Goal: Communication & Community: Answer question/provide support

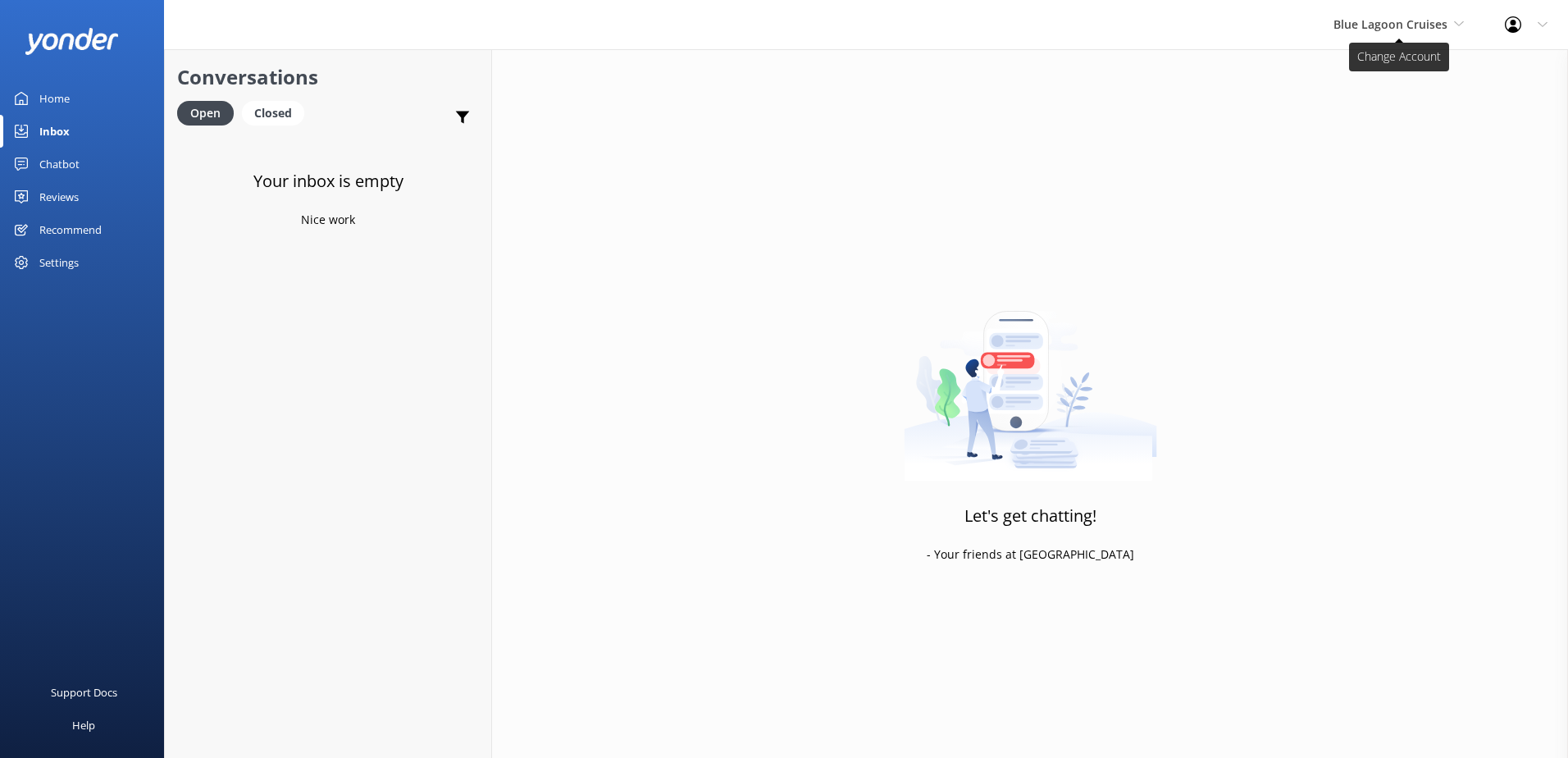
click at [1387, 29] on span "Blue Lagoon Cruises" at bounding box center [1391, 24] width 114 height 16
click at [1380, 58] on link "South Sea Sailing" at bounding box center [1395, 68] width 164 height 39
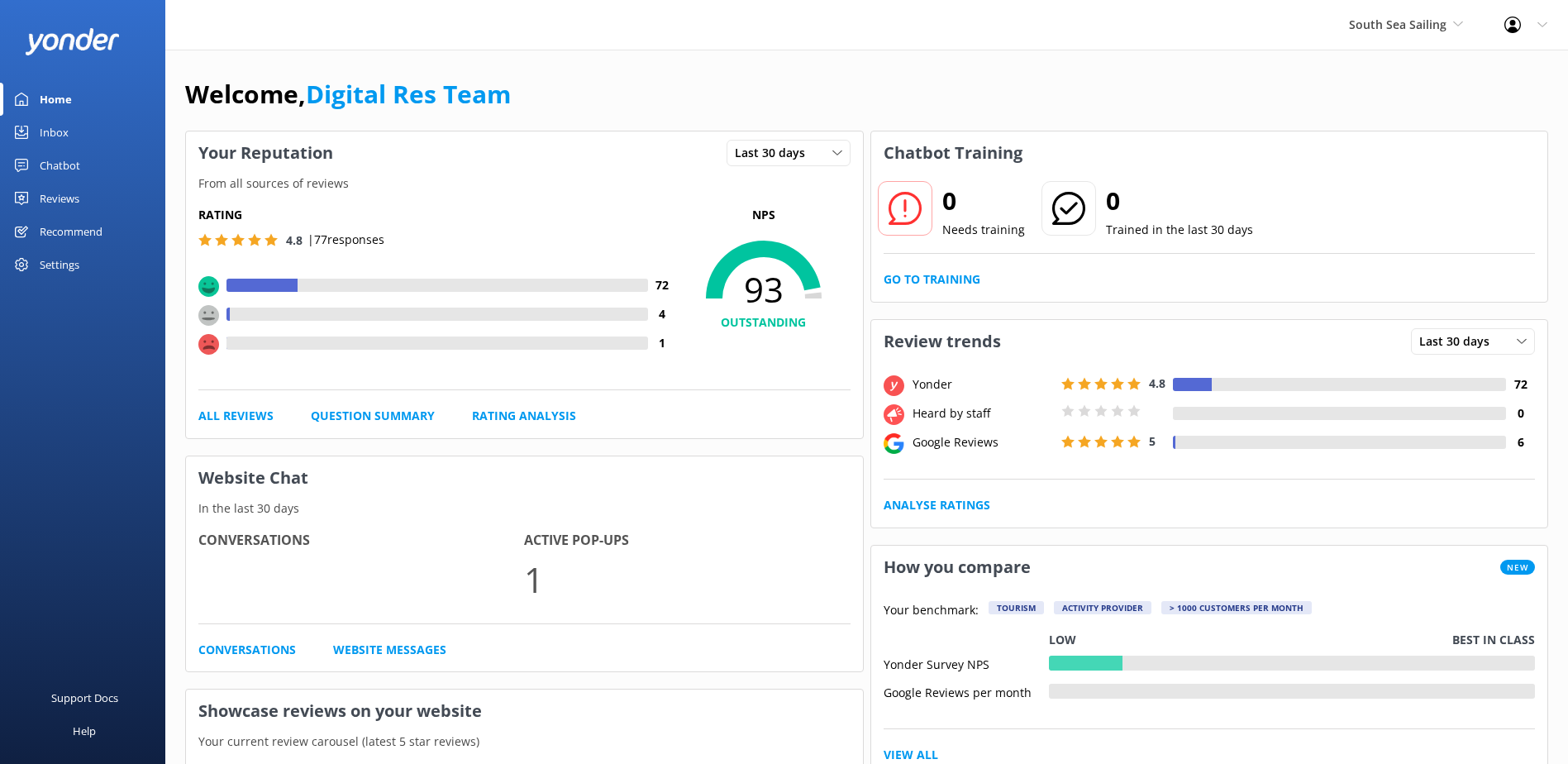
click at [86, 133] on link "Inbox" at bounding box center [83, 132] width 166 height 33
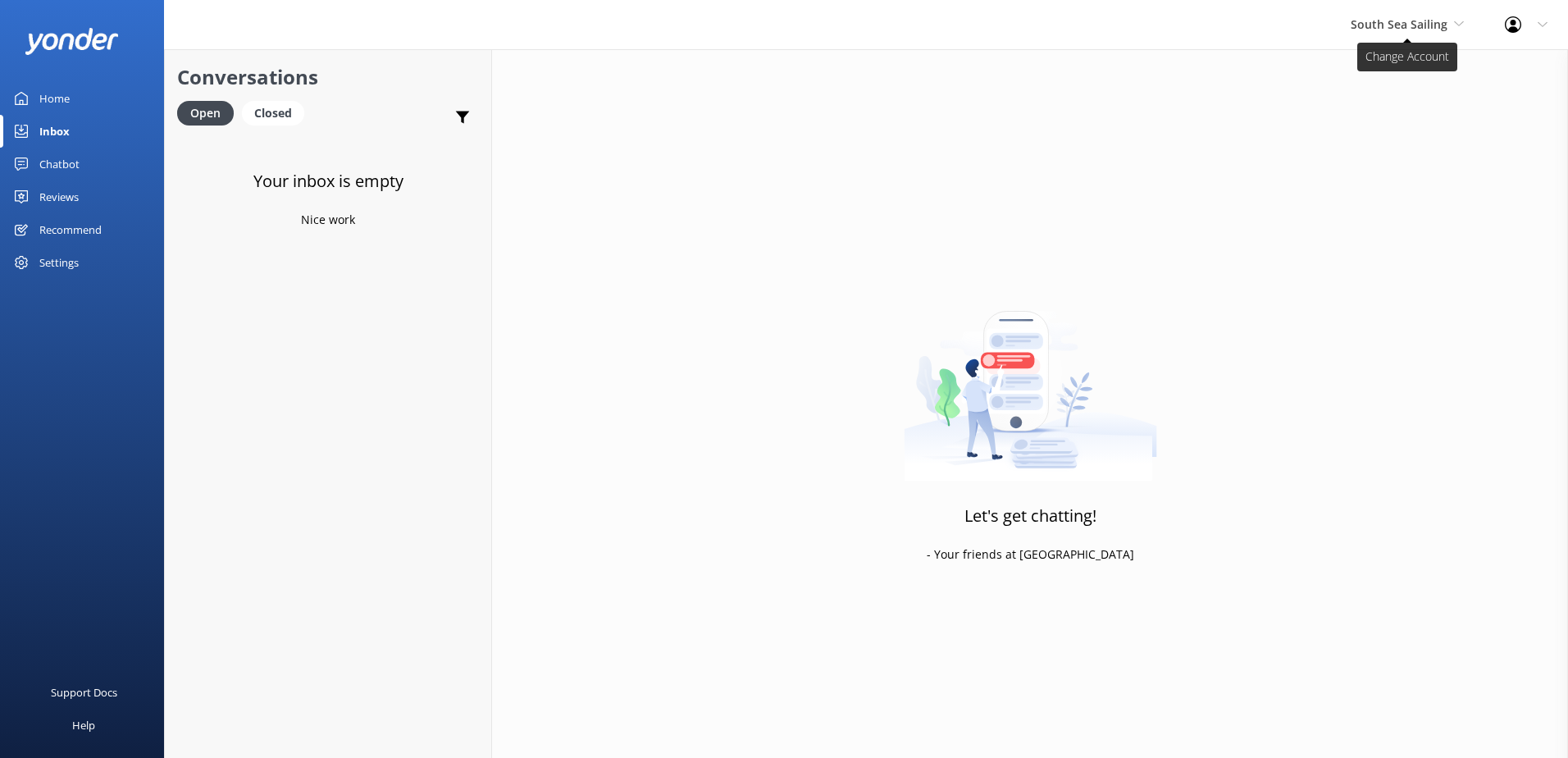
click at [1408, 20] on span "South Sea Sailing" at bounding box center [1398, 24] width 97 height 16
click at [1112, 125] on div "Let's get chatting! - Your friends at Yonder" at bounding box center [1030, 428] width 1076 height 758
click at [1417, 36] on div "South Sea Sailing South Sea Sailing South Sea Cruises Malamala Beach Club Aweso…" at bounding box center [1407, 24] width 154 height 49
click at [1421, 31] on span "South Sea Sailing" at bounding box center [1398, 24] width 97 height 16
click at [1436, 31] on span "South Sea Sailing" at bounding box center [1398, 24] width 97 height 16
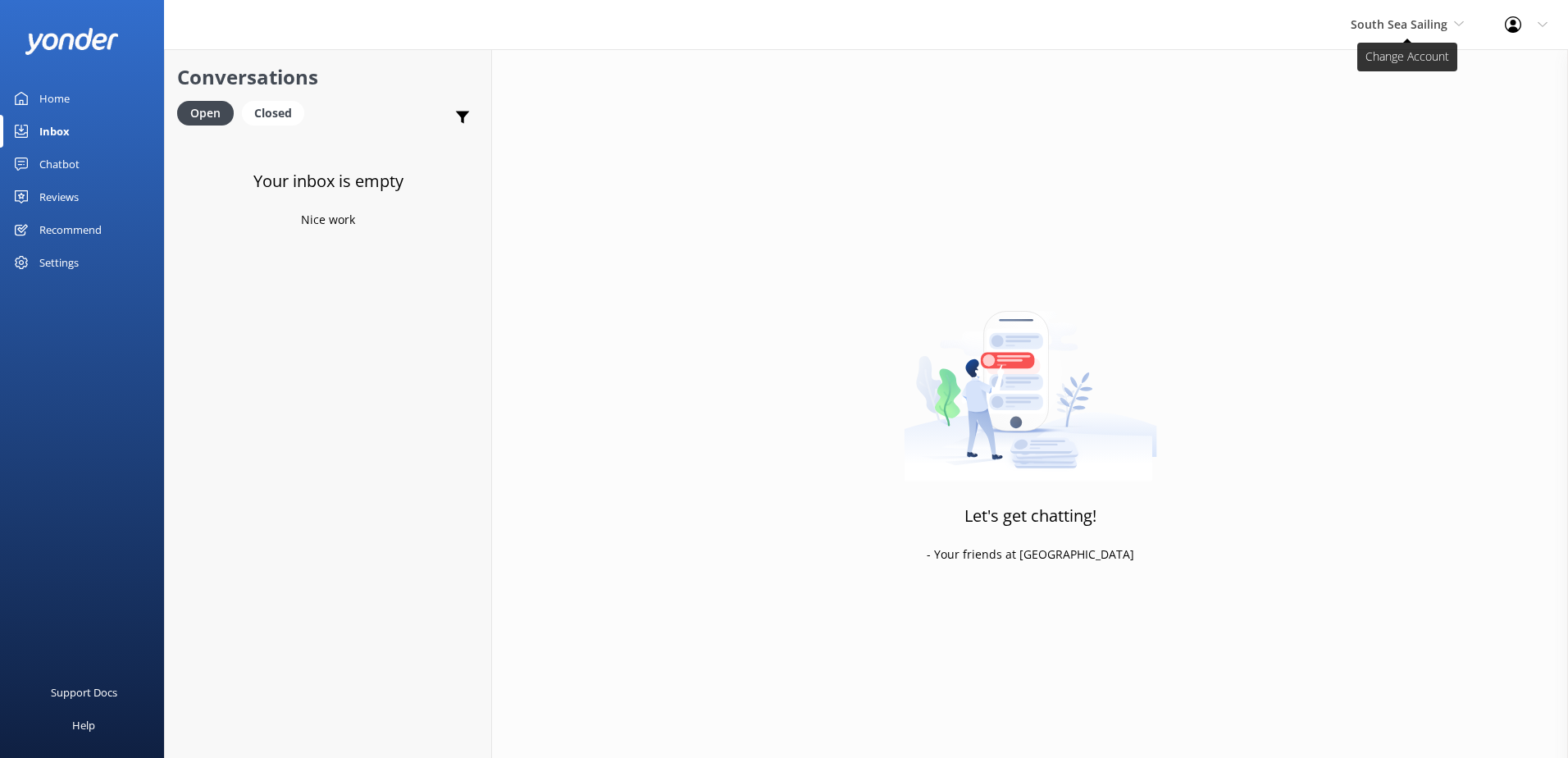
click at [1437, 27] on span "South Sea Sailing" at bounding box center [1398, 24] width 97 height 16
click at [1418, 77] on link "South Sea Sailing" at bounding box center [1412, 68] width 164 height 39
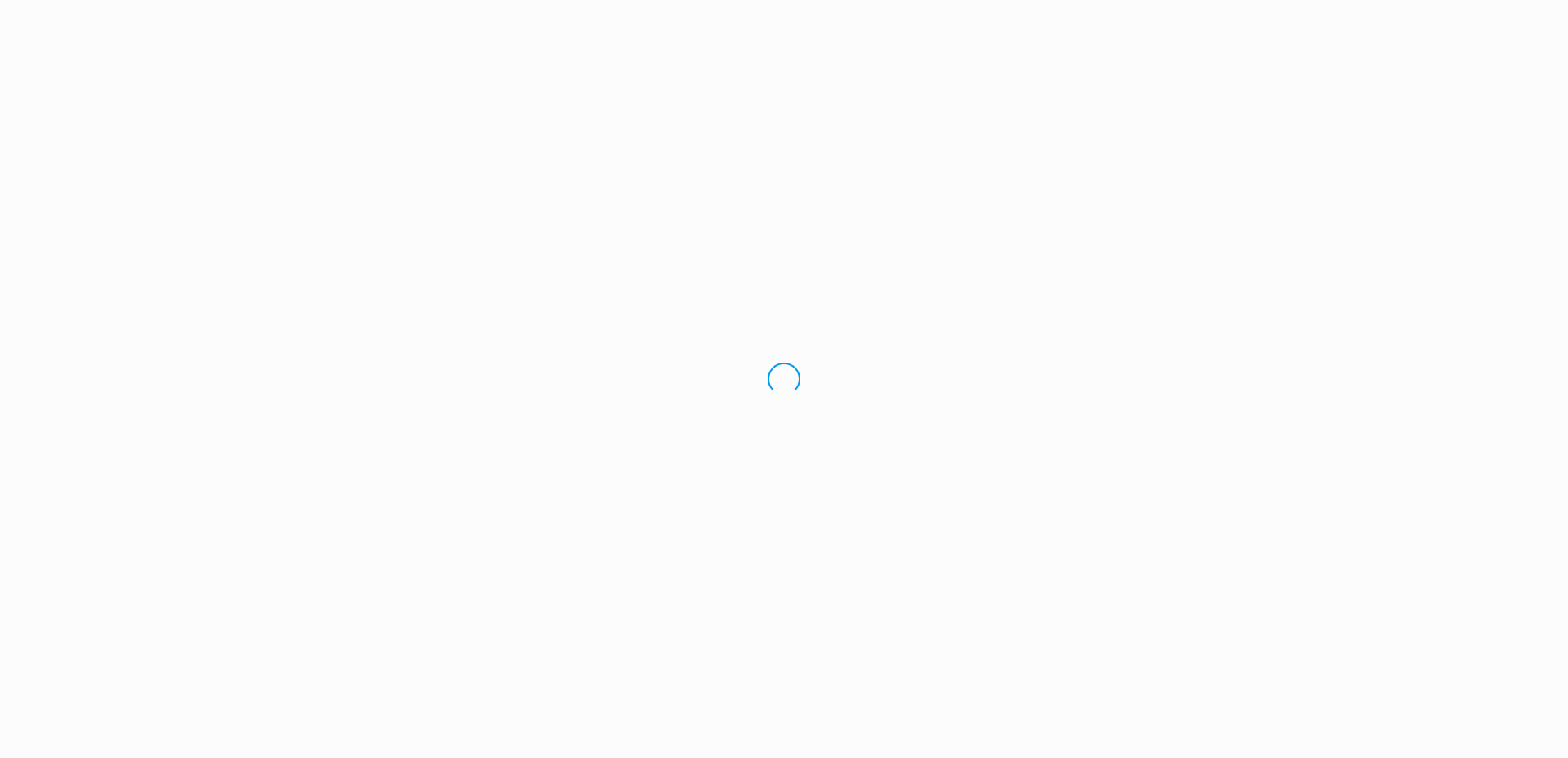
click at [1432, 38] on div "Loading.." at bounding box center [784, 379] width 1568 height 758
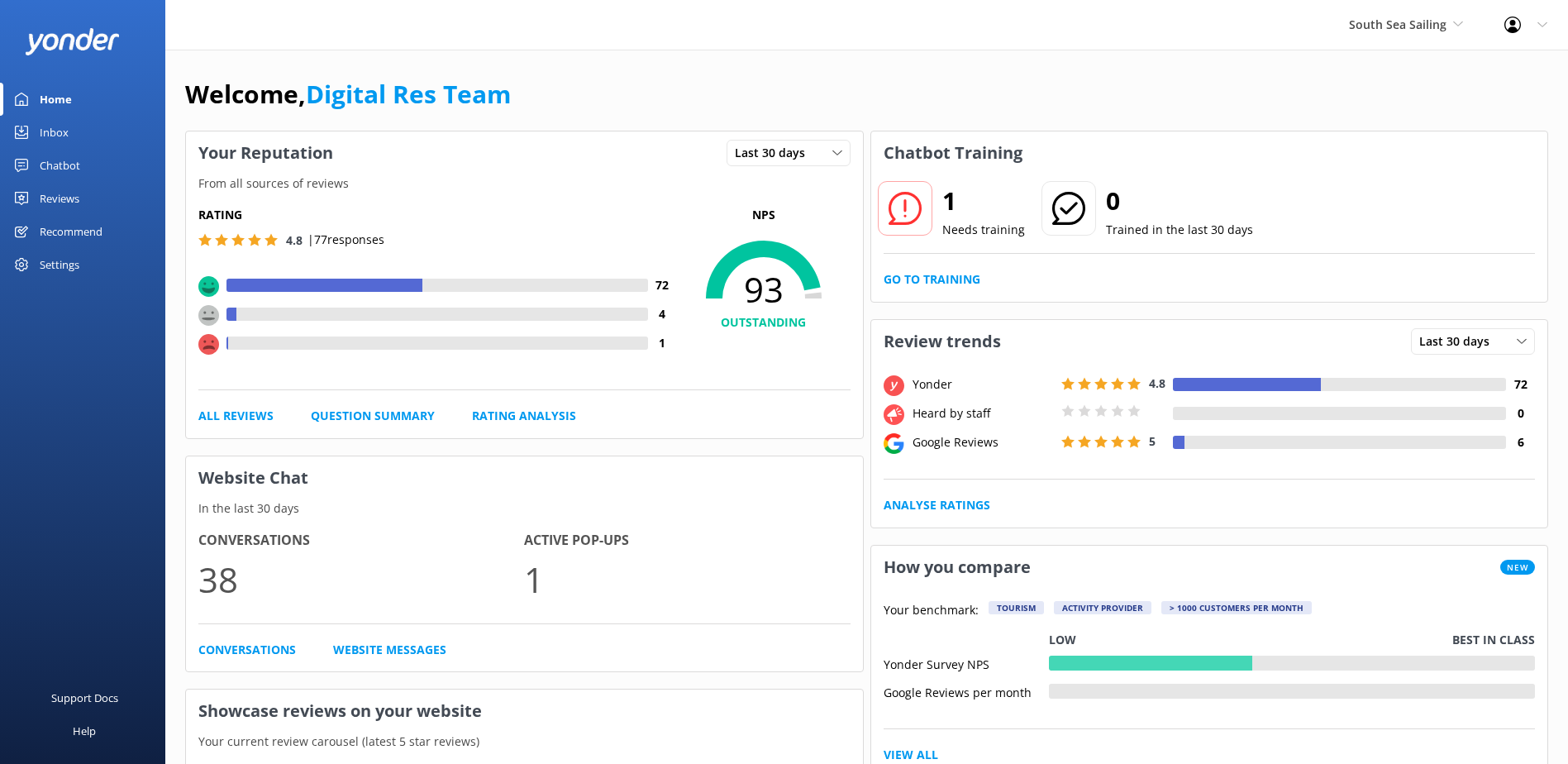
click at [1443, 39] on div "South Sea Sailing South Sea Sailing South Sea Cruises Malamala Beach Club Aweso…" at bounding box center [1406, 25] width 155 height 49
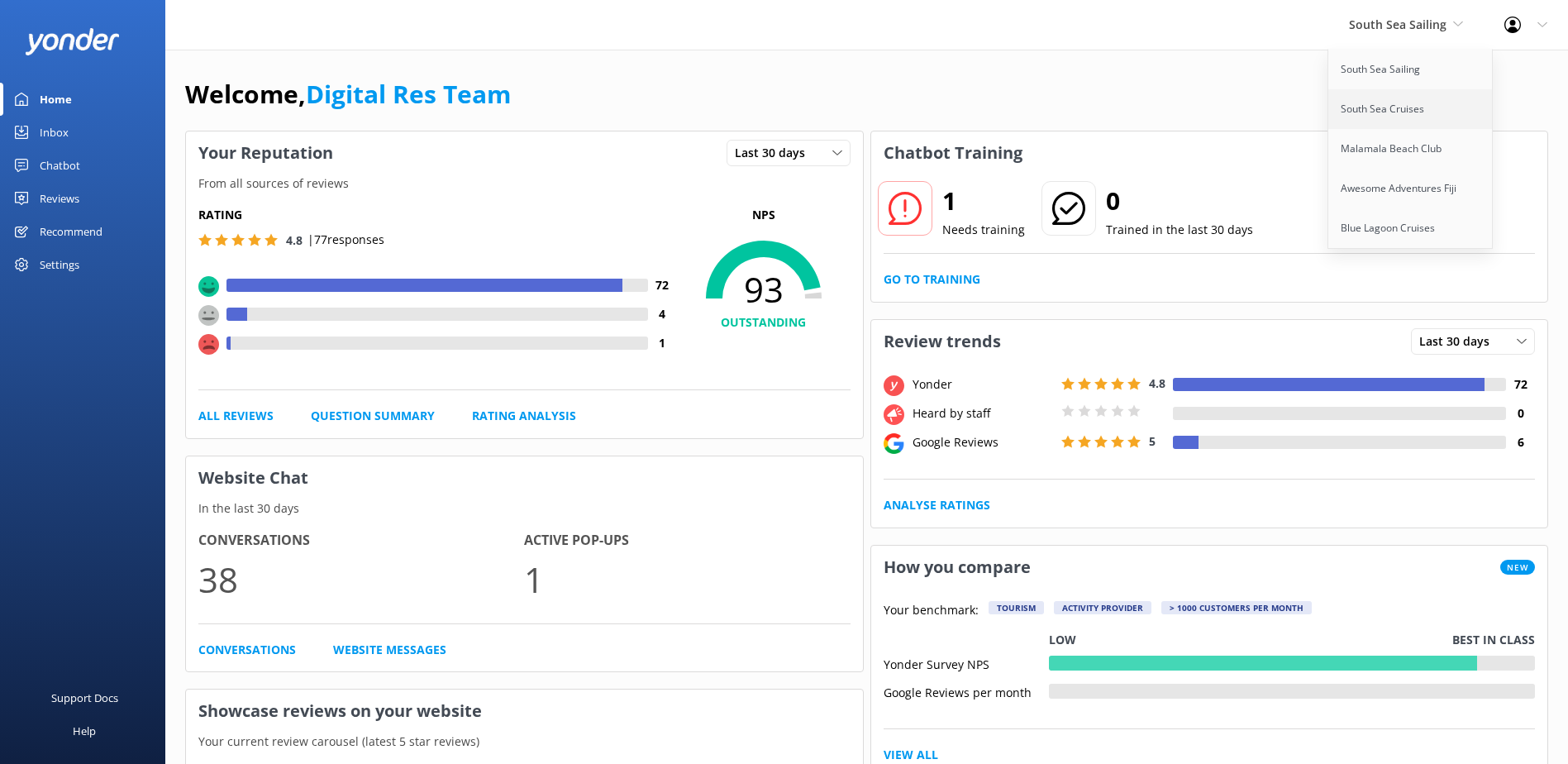
click at [1409, 100] on link "South Sea Cruises" at bounding box center [1411, 108] width 166 height 40
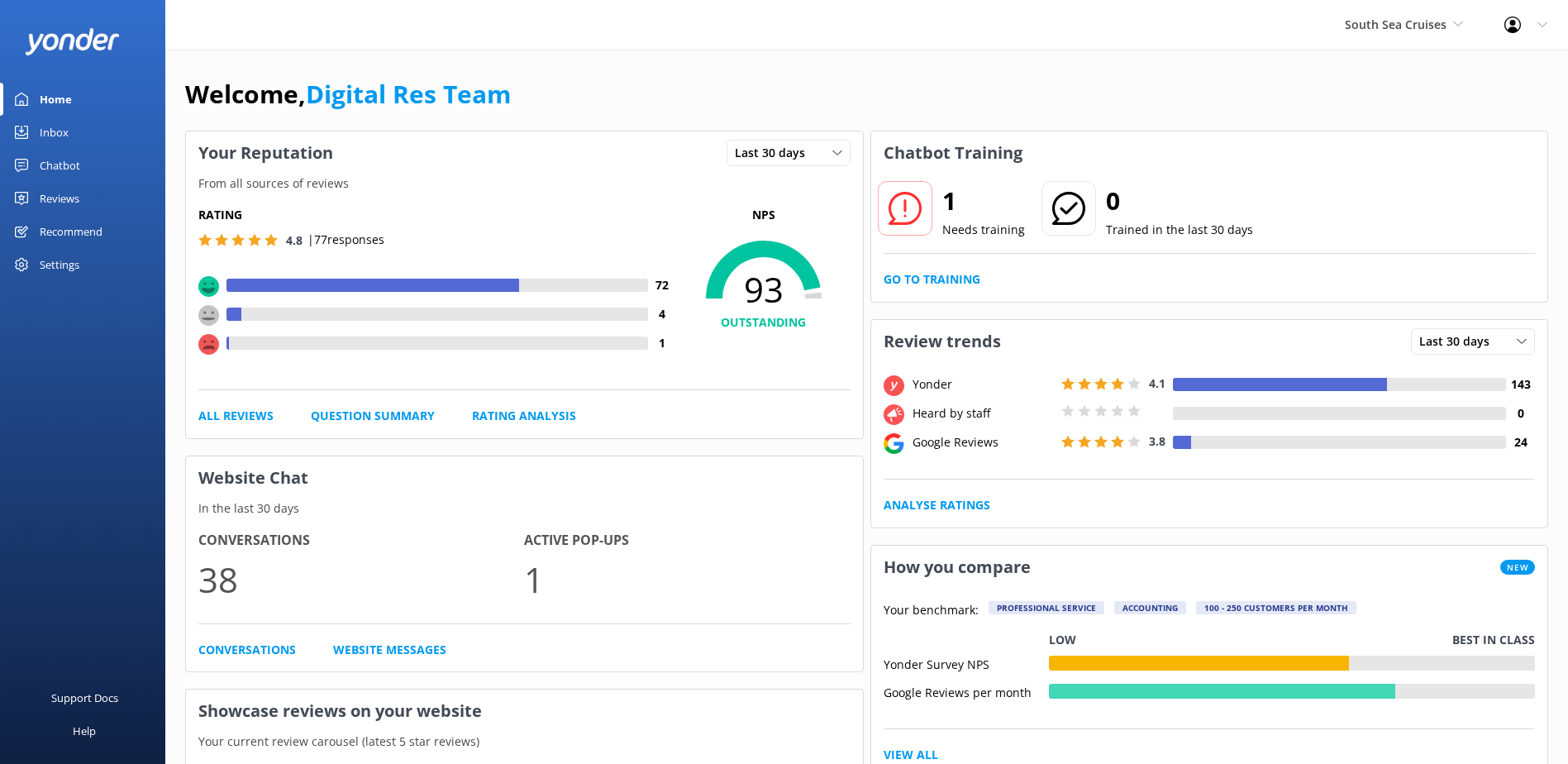
click at [74, 138] on link "Inbox" at bounding box center [83, 132] width 166 height 33
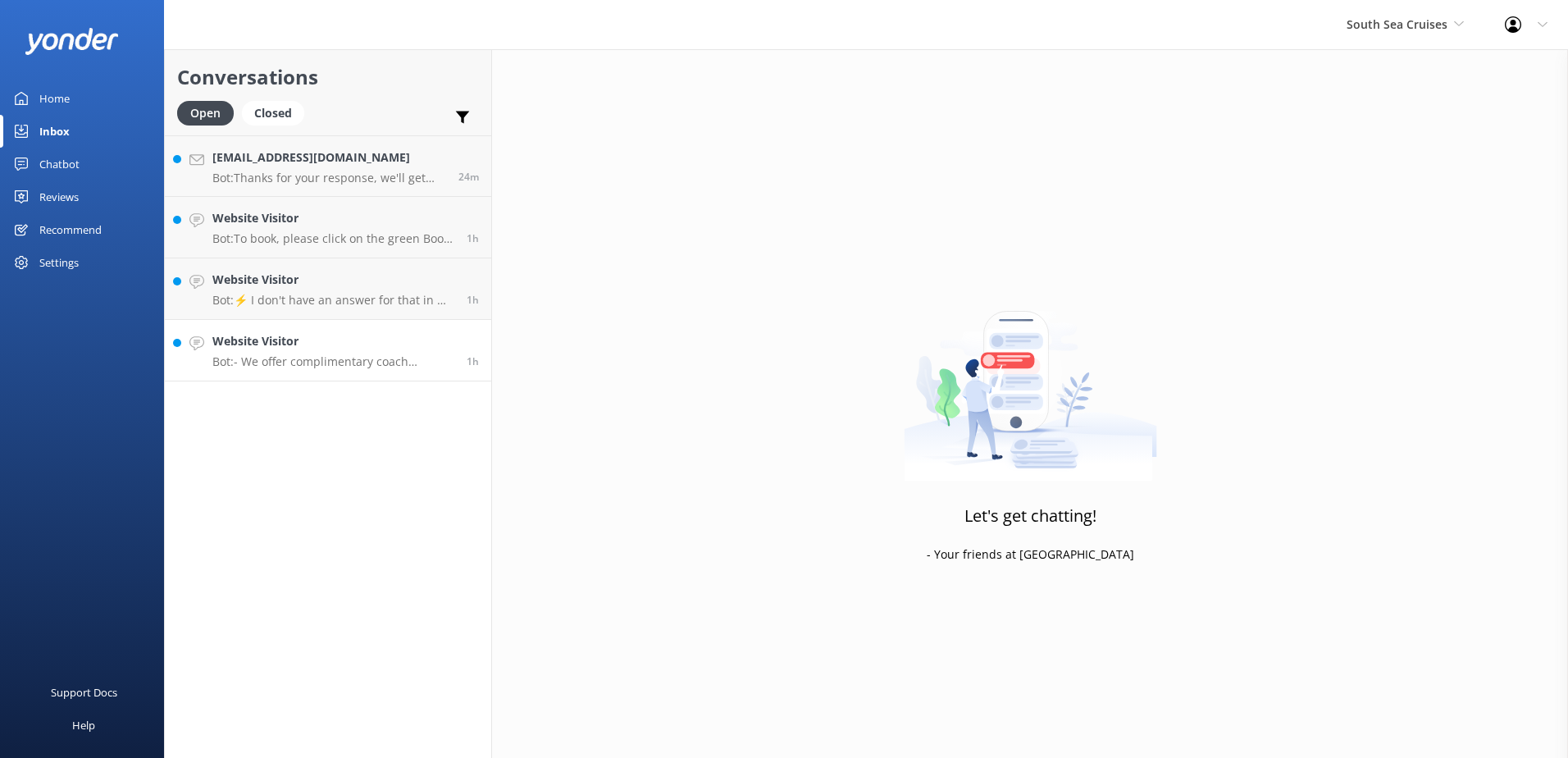
click at [324, 377] on link "Website Visitor Bot: - We offer complimentary coach transfers to and from most …" at bounding box center [328, 351] width 326 height 61
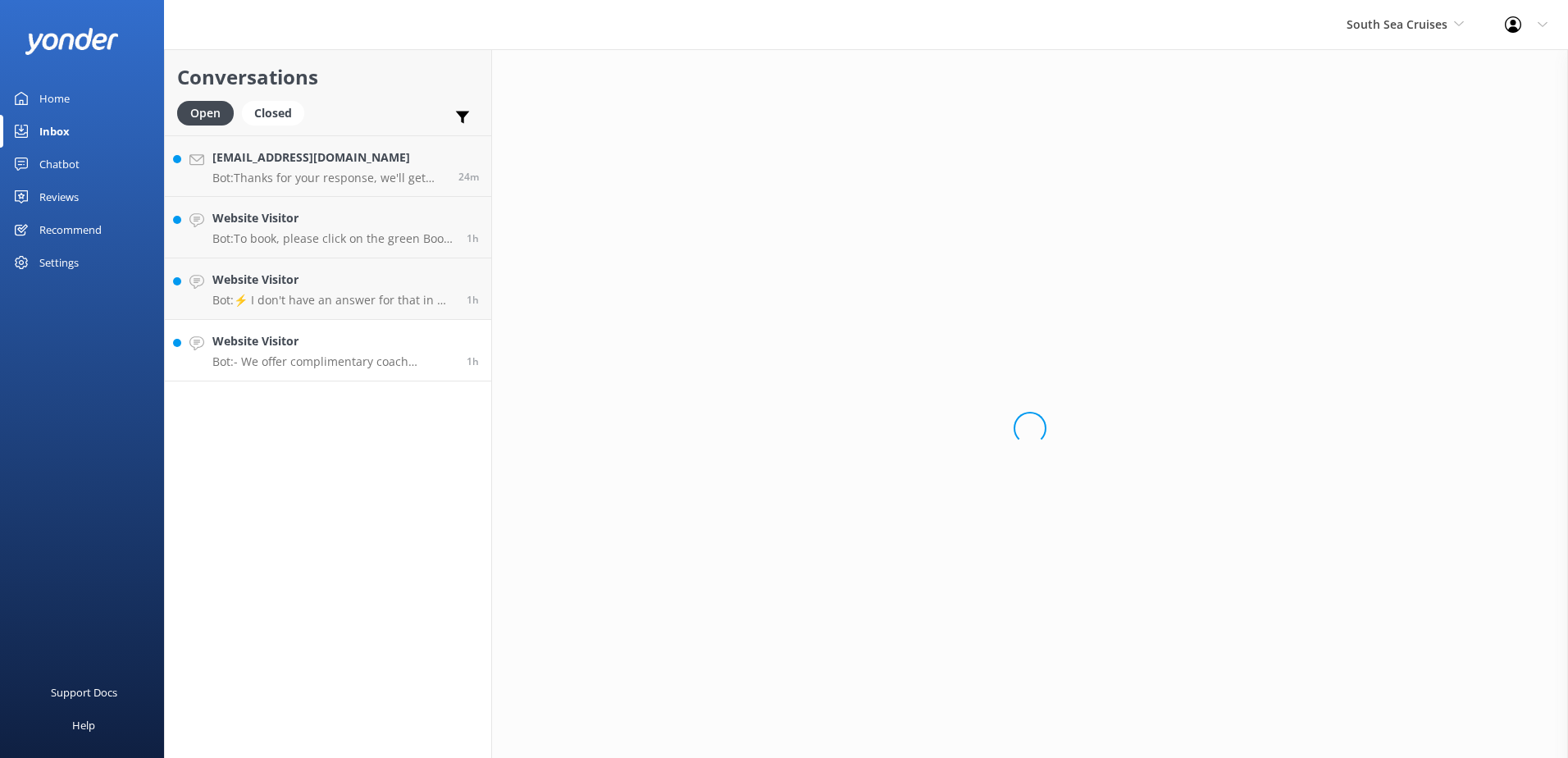
click at [334, 370] on link "Website Visitor Bot: - We offer complimentary coach transfers to and from most …" at bounding box center [328, 351] width 326 height 61
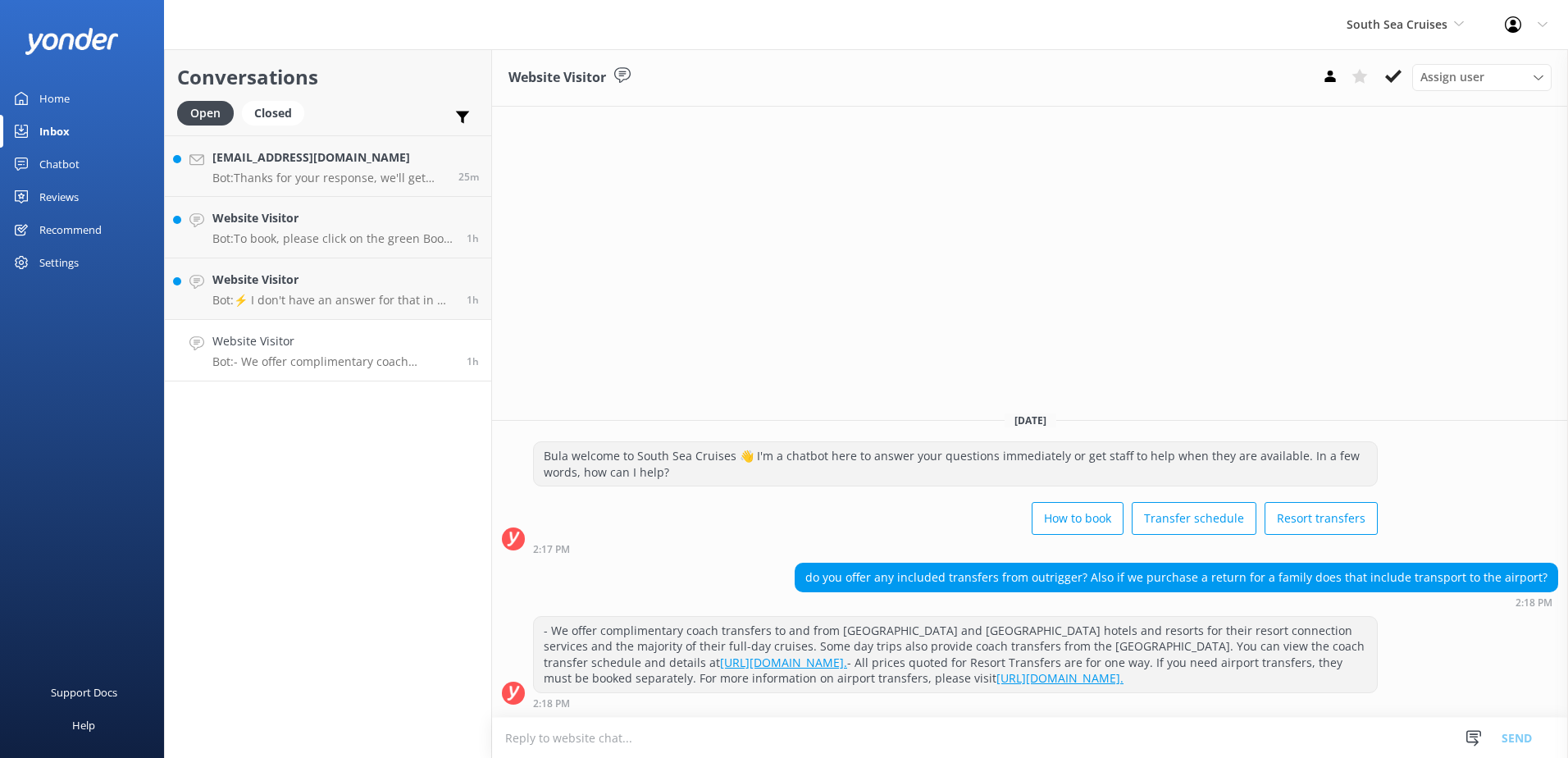
click at [964, 723] on textarea at bounding box center [1030, 738] width 1076 height 40
type textarea "p"
drag, startPoint x: 1233, startPoint y: 741, endPoint x: 350, endPoint y: 749, distance: 883.0
click at [350, 749] on div "Conversations Open Closed Important Assigned to me Unassigned matakdonnelly@liv…" at bounding box center [866, 403] width 1404 height 709
paste textarea "coach transfers from the Coral Coast are available for full-day trips only. Unf…"
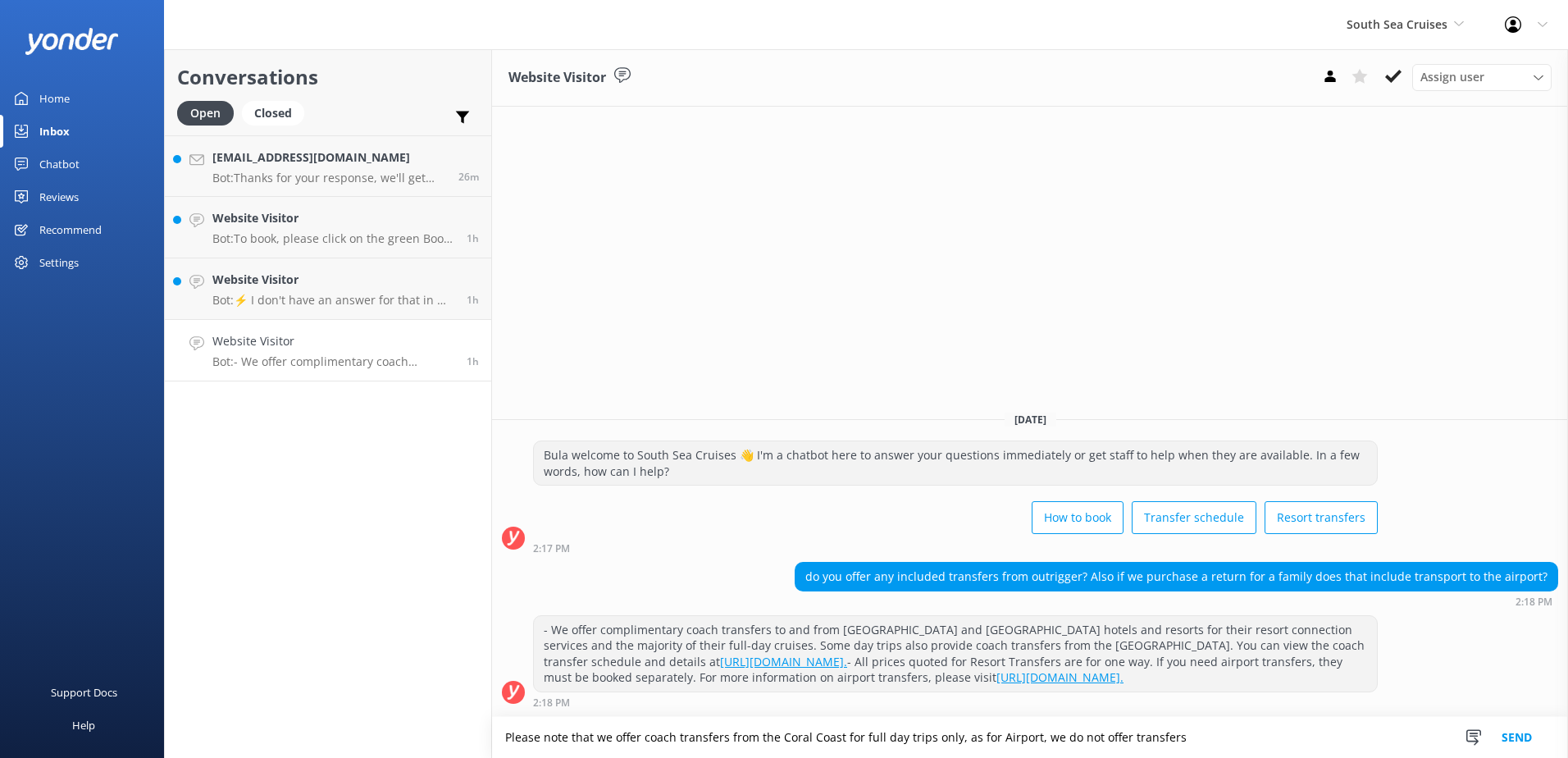
type textarea "Please note that coach transfers from the [GEOGRAPHIC_DATA] are available for f…"
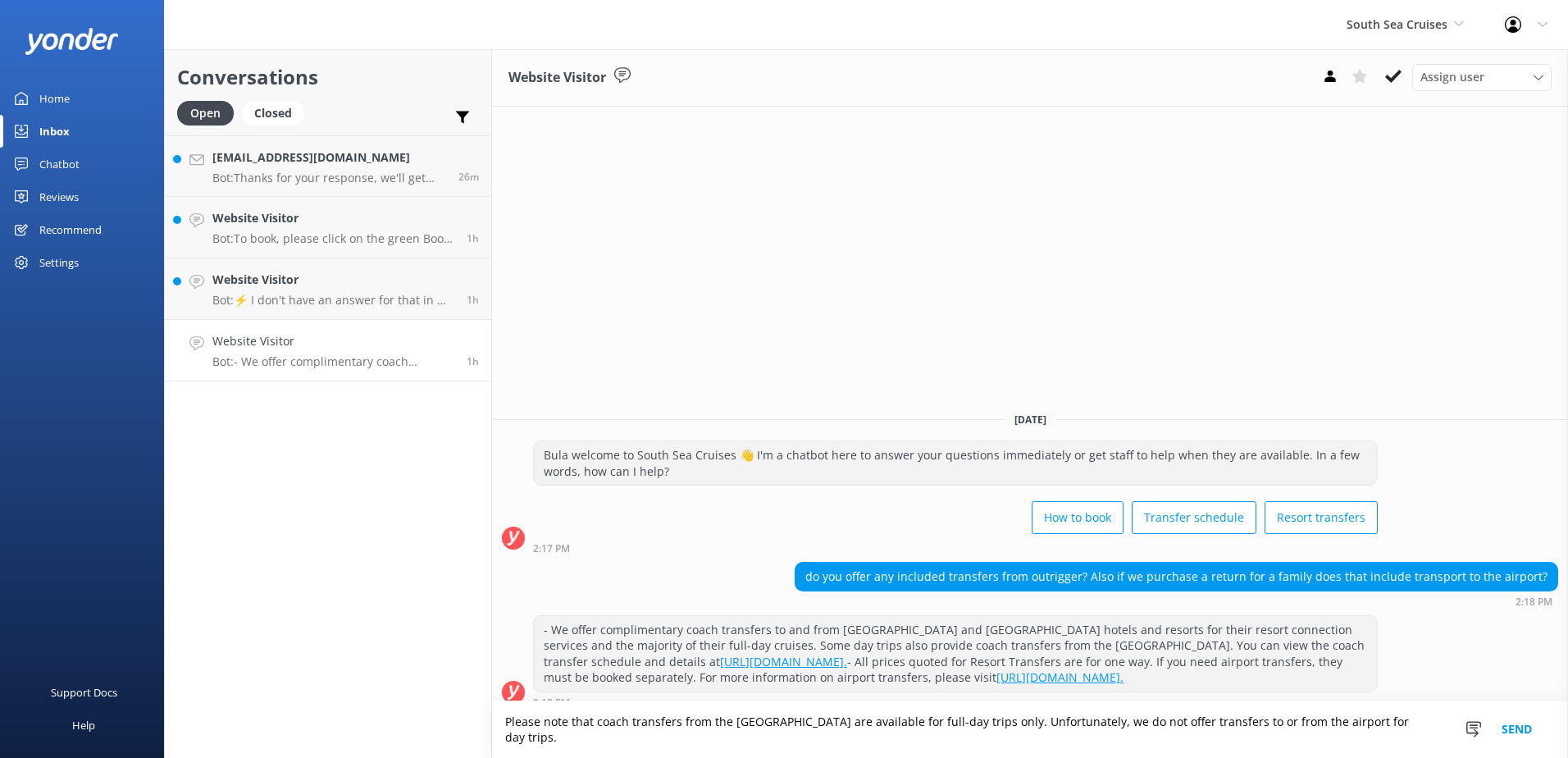
type textarea "Please note that coach transfers from the [GEOGRAPHIC_DATA] are available for f…"
click at [1519, 734] on button "Send" at bounding box center [1516, 729] width 61 height 57
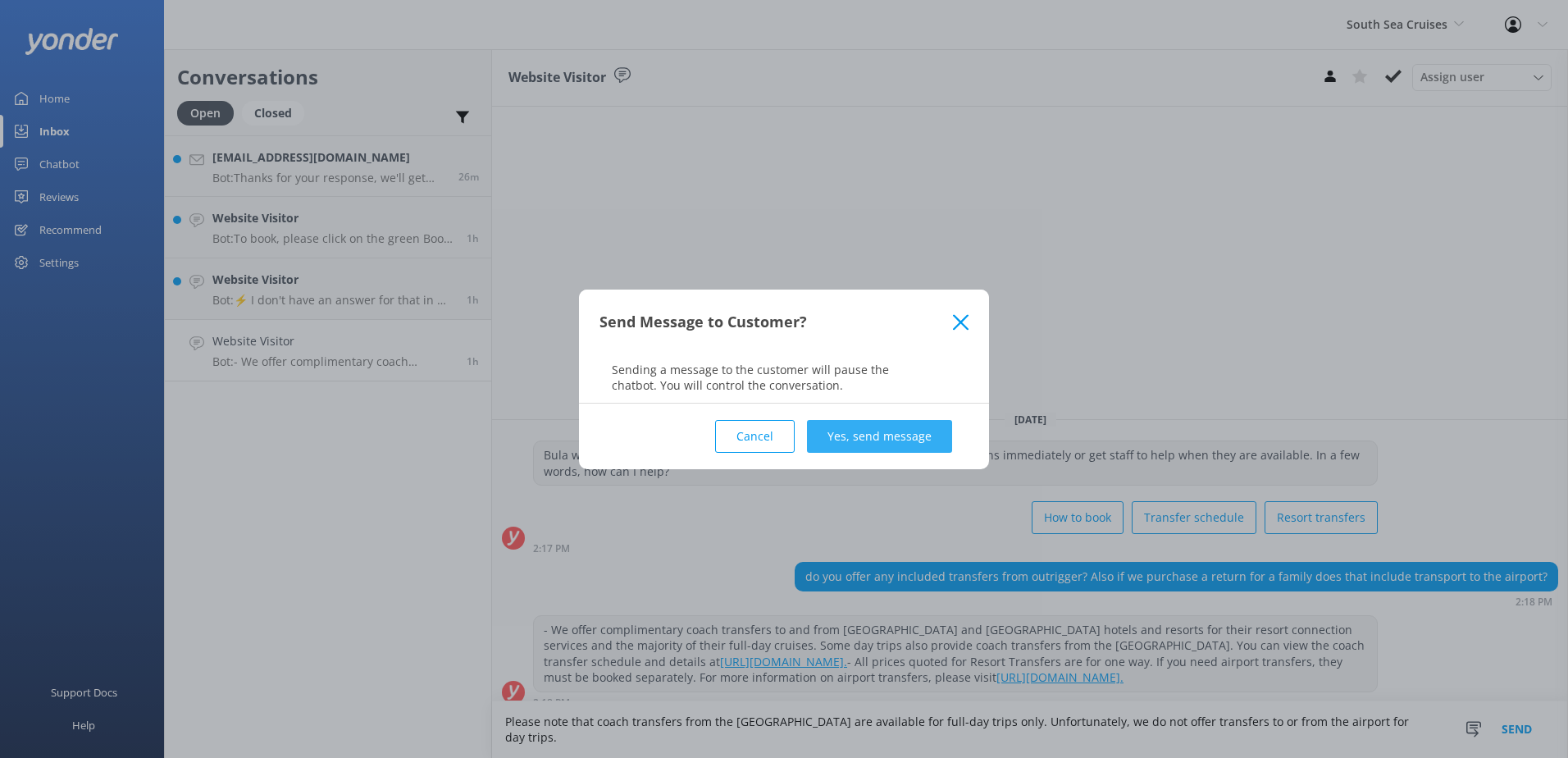
click at [924, 440] on button "Yes, send message" at bounding box center [879, 436] width 145 height 33
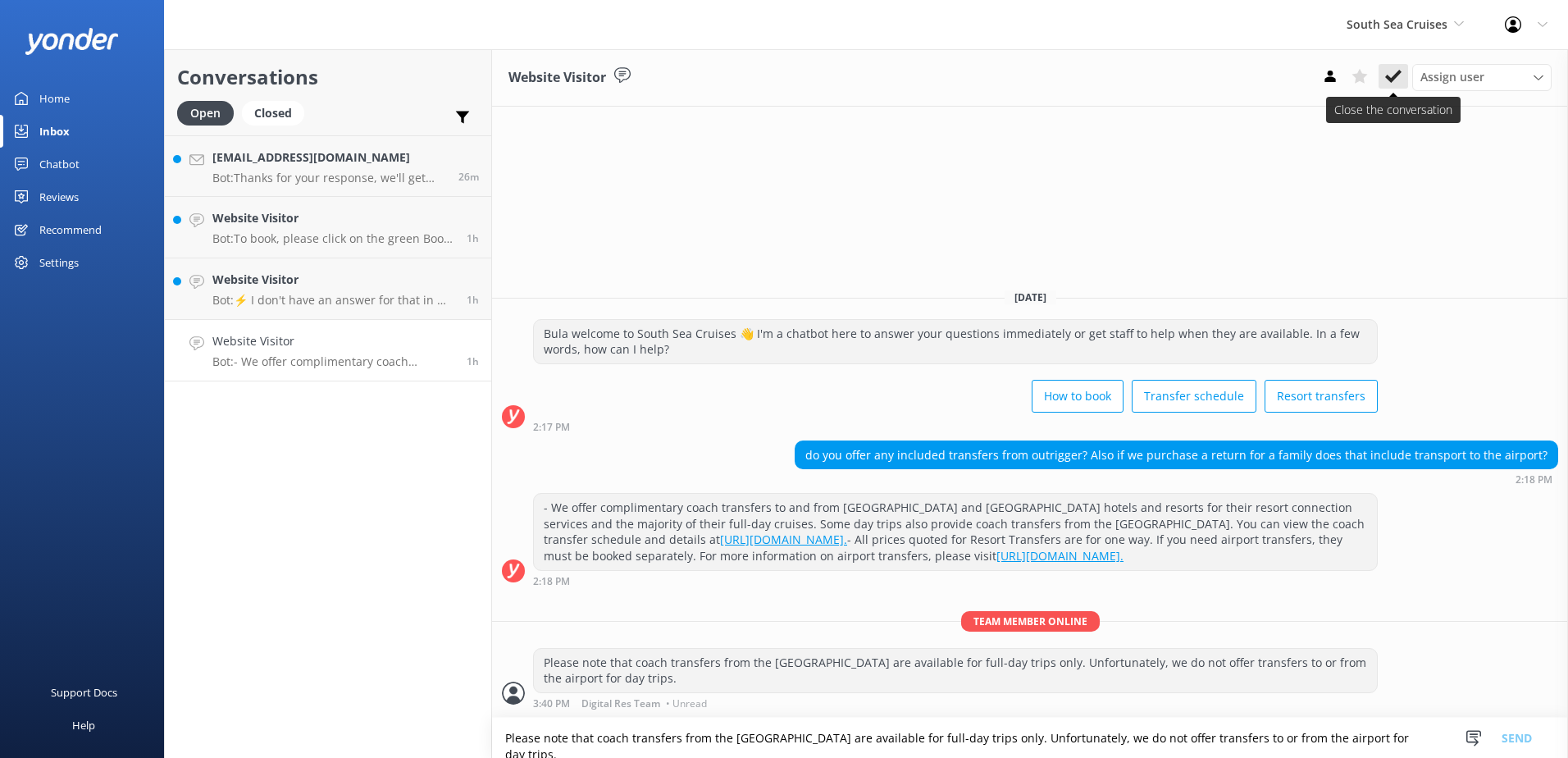
click at [1401, 88] on div "Assign user [PERSON_NAME] [PERSON_NAME] Digital Res Team [PERSON_NAME] [PERSON_…" at bounding box center [1433, 77] width 236 height 26
click at [1398, 78] on icon at bounding box center [1393, 76] width 17 height 17
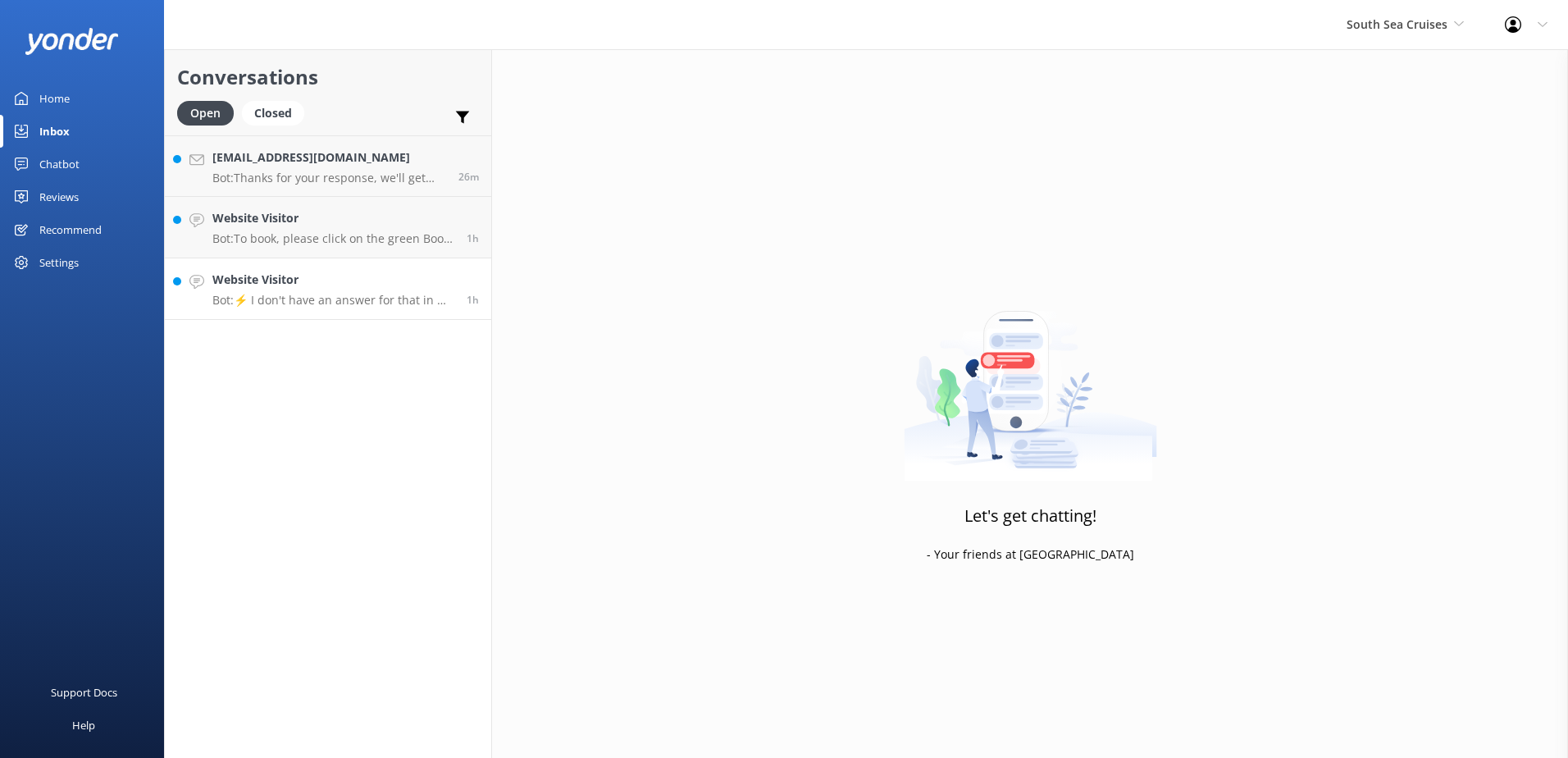
click at [370, 307] on p "Bot: ⚡ I don't have an answer for that in my knowledge base. Please try and rep…" at bounding box center [333, 300] width 242 height 15
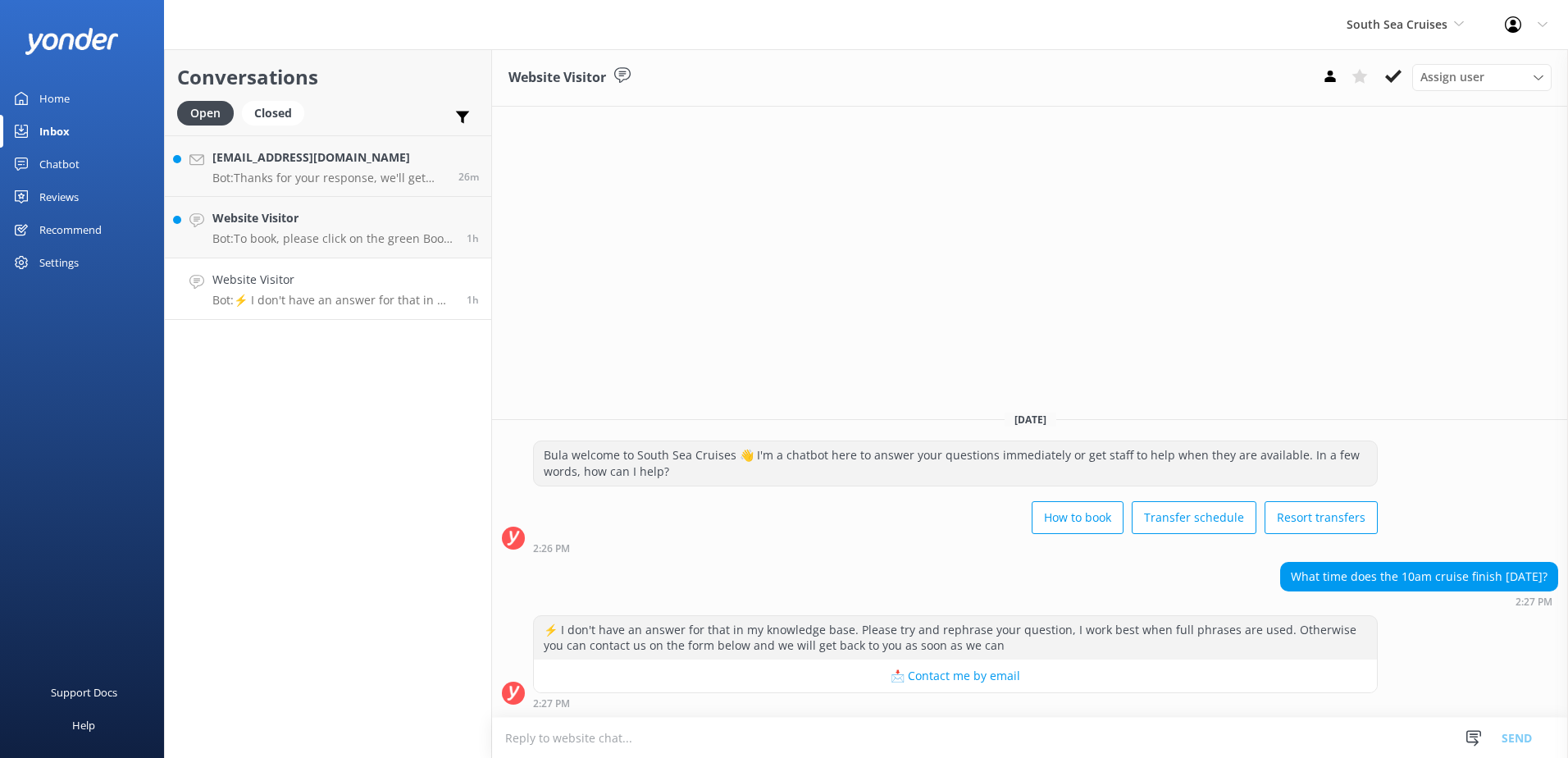
click at [994, 751] on textarea at bounding box center [1030, 738] width 1076 height 40
click at [996, 736] on textarea at bounding box center [1030, 738] width 1076 height 40
type textarea "Y"
type textarea "d"
type textarea "Departs at 5.30pm from [GEOGRAPHIC_DATA] arriving to [GEOGRAPHIC_DATA] at 6pm."
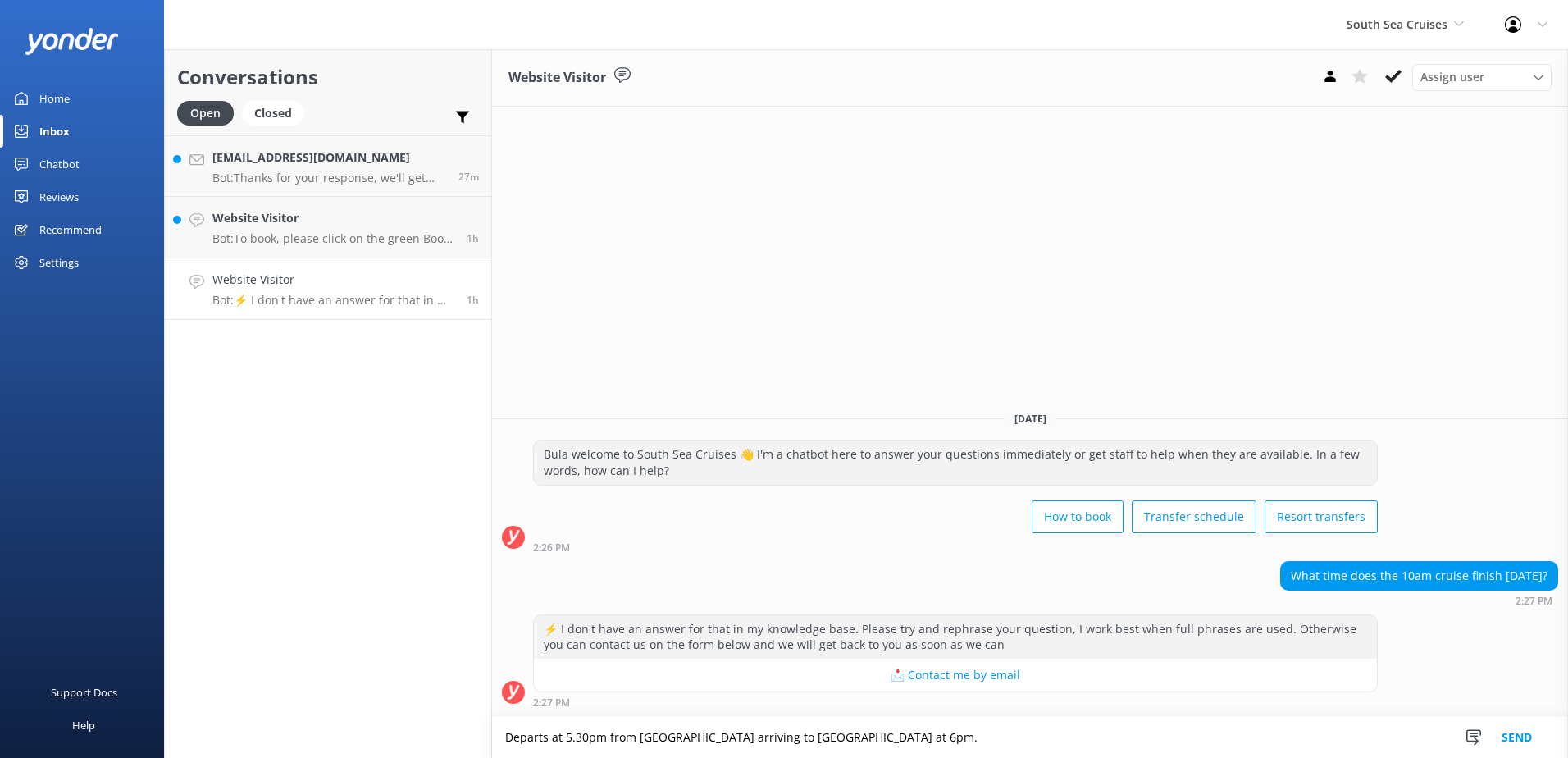
click at [1535, 741] on button "Send" at bounding box center [1516, 737] width 61 height 41
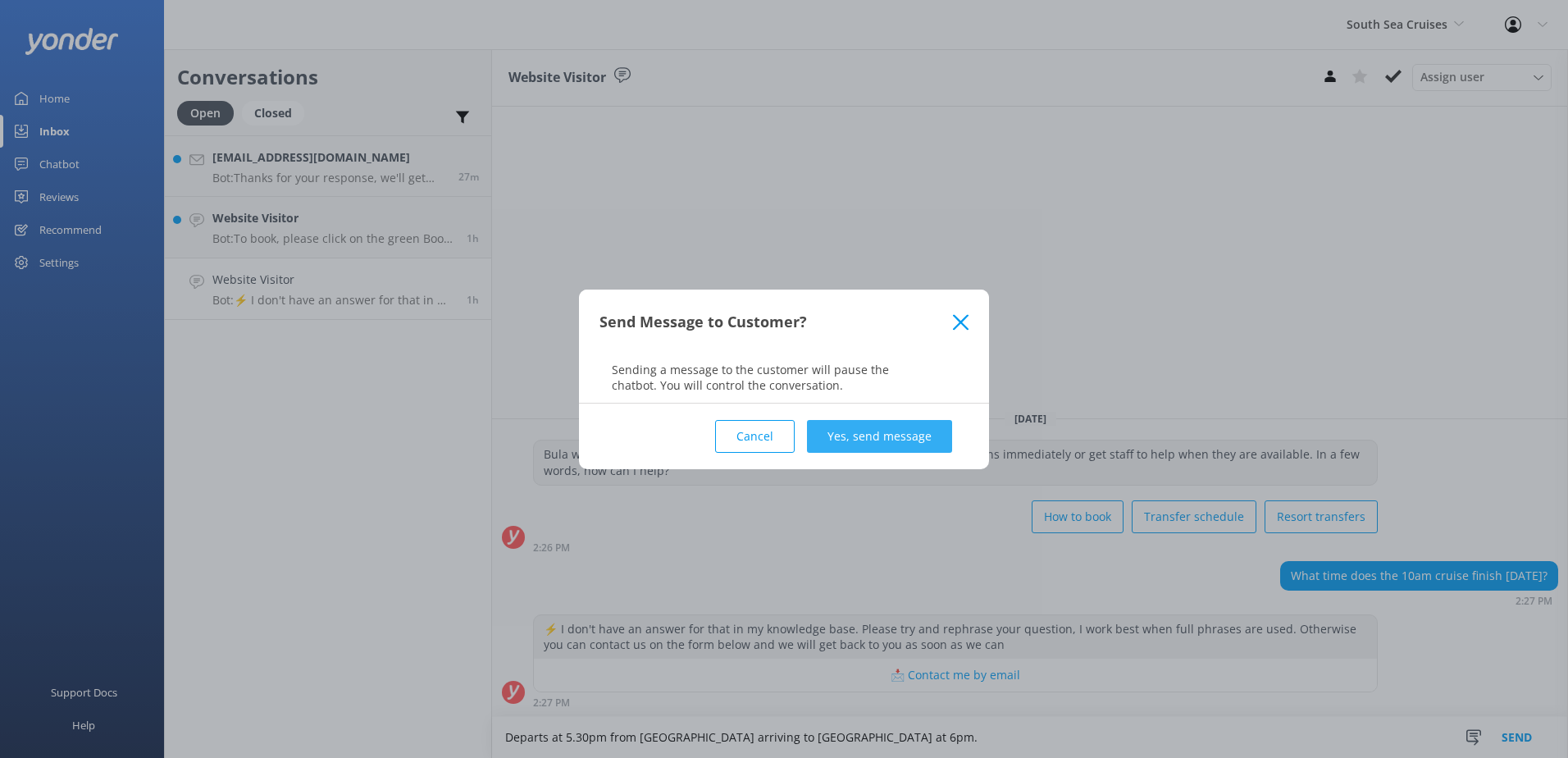
click at [897, 422] on button "Yes, send message" at bounding box center [879, 436] width 145 height 33
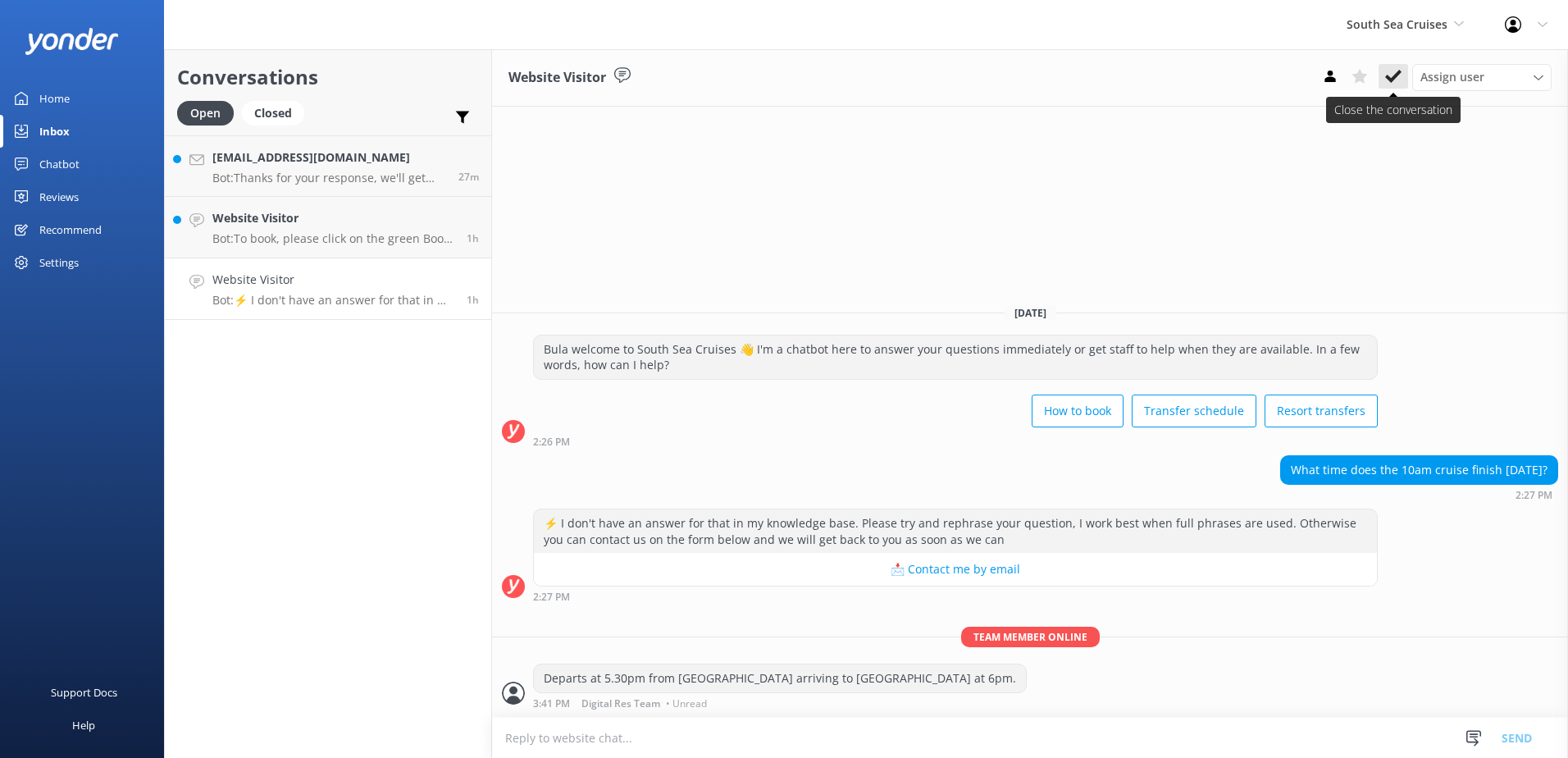
click at [1393, 73] on icon at bounding box center [1393, 76] width 17 height 17
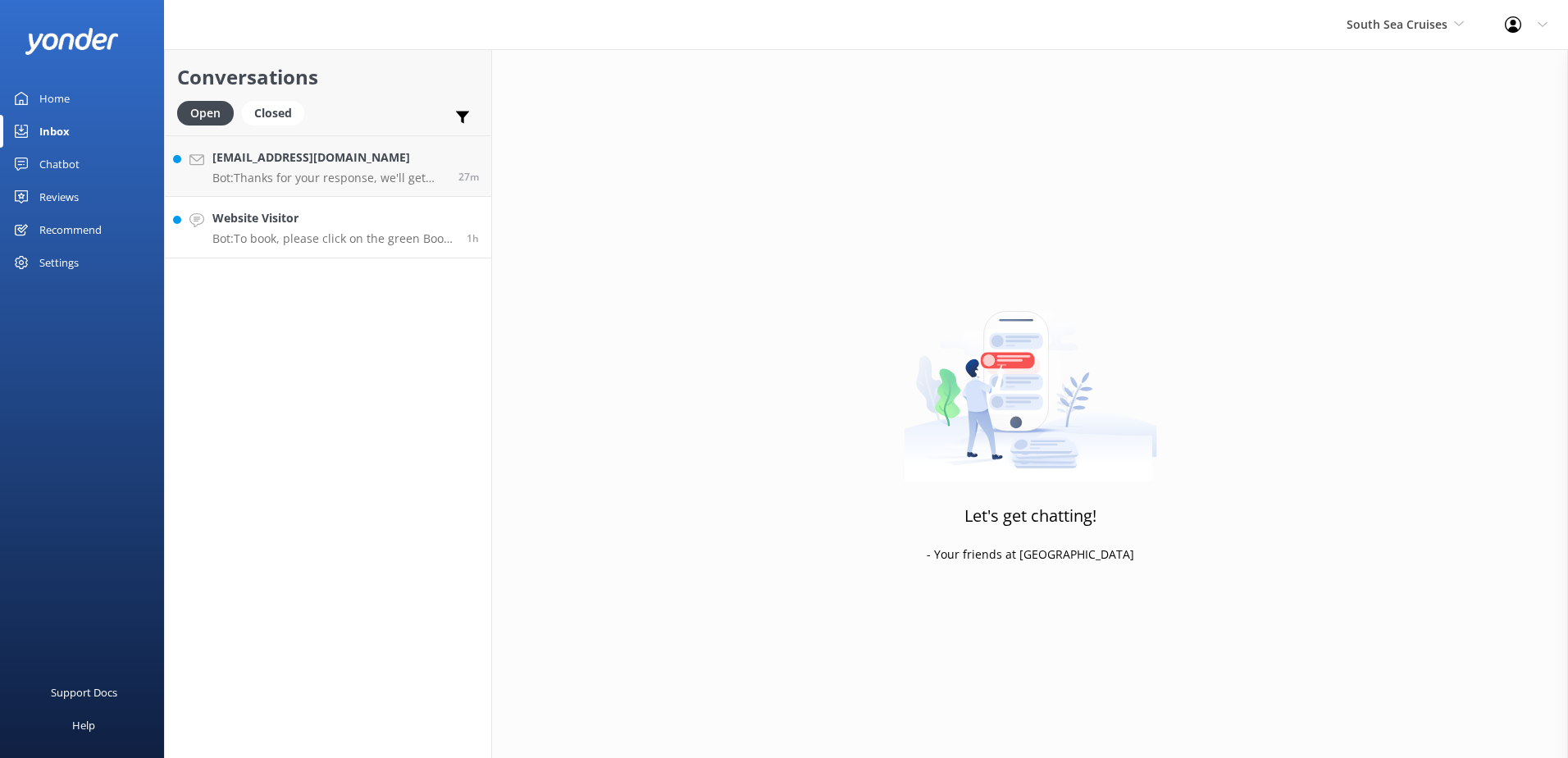
click at [367, 223] on h4 "Website Visitor" at bounding box center [333, 218] width 242 height 18
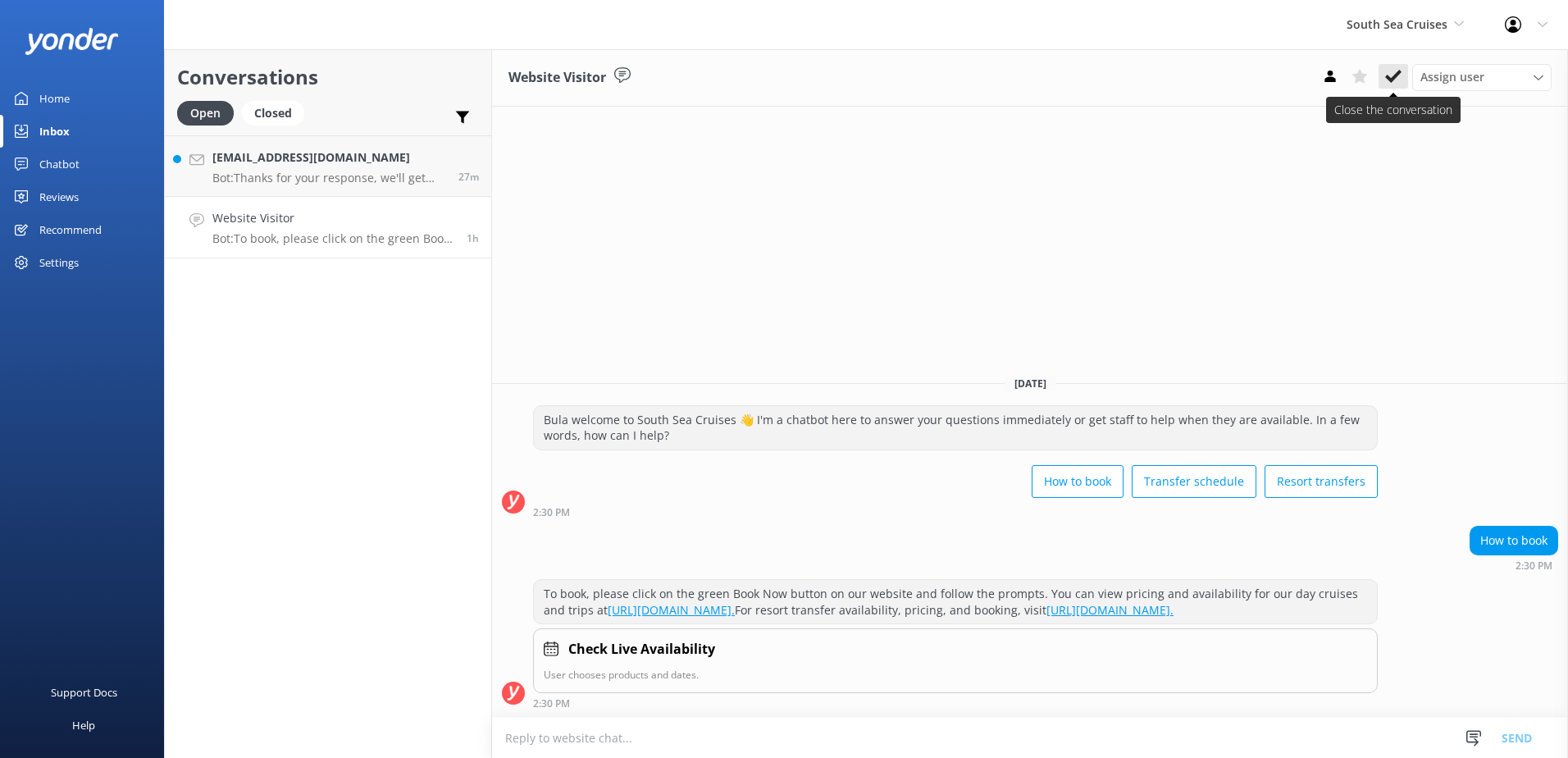
click at [1399, 74] on use at bounding box center [1393, 76] width 17 height 13
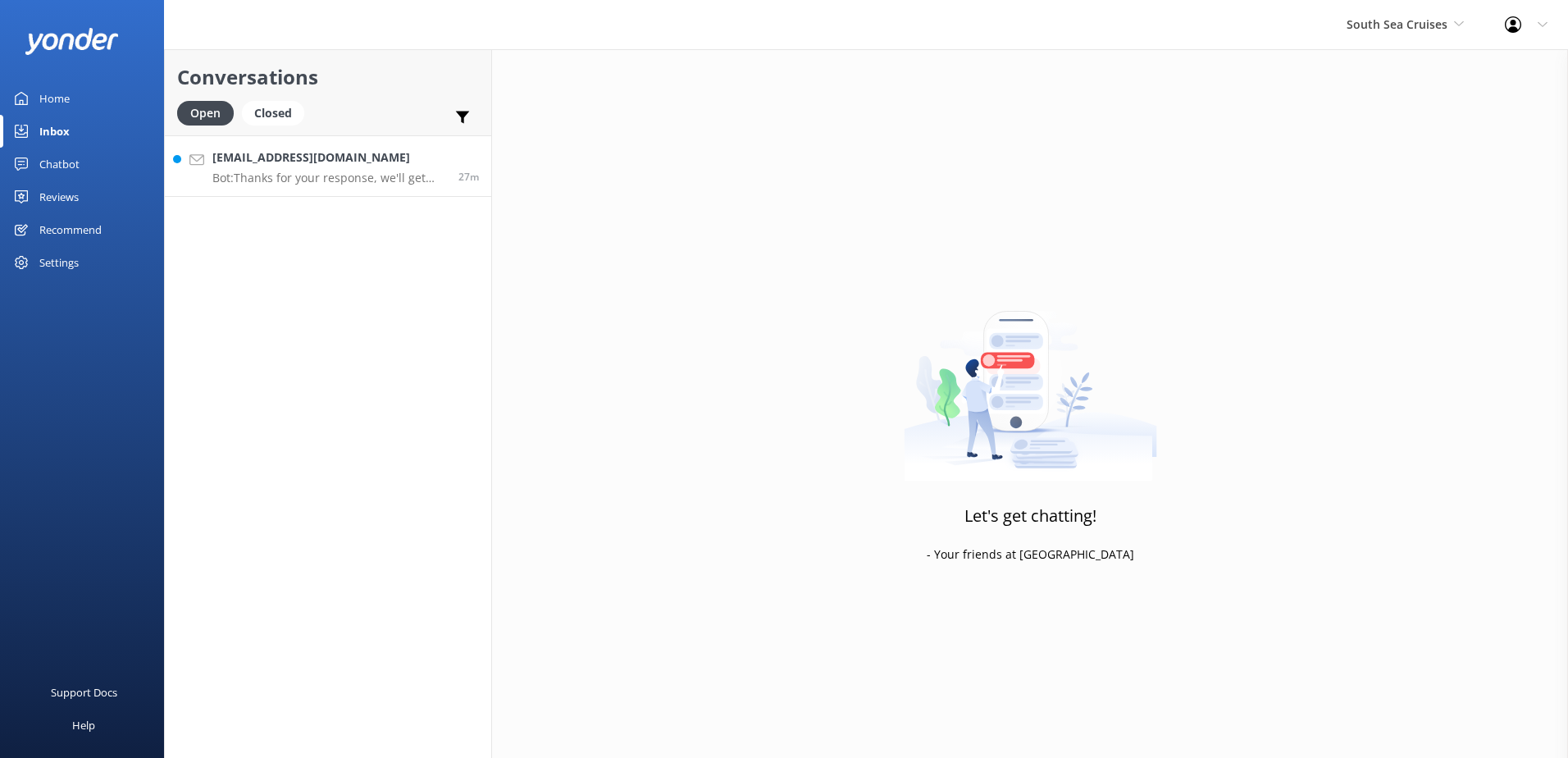
click at [252, 155] on h4 "[EMAIL_ADDRESS][DOMAIN_NAME]" at bounding box center [329, 157] width 233 height 18
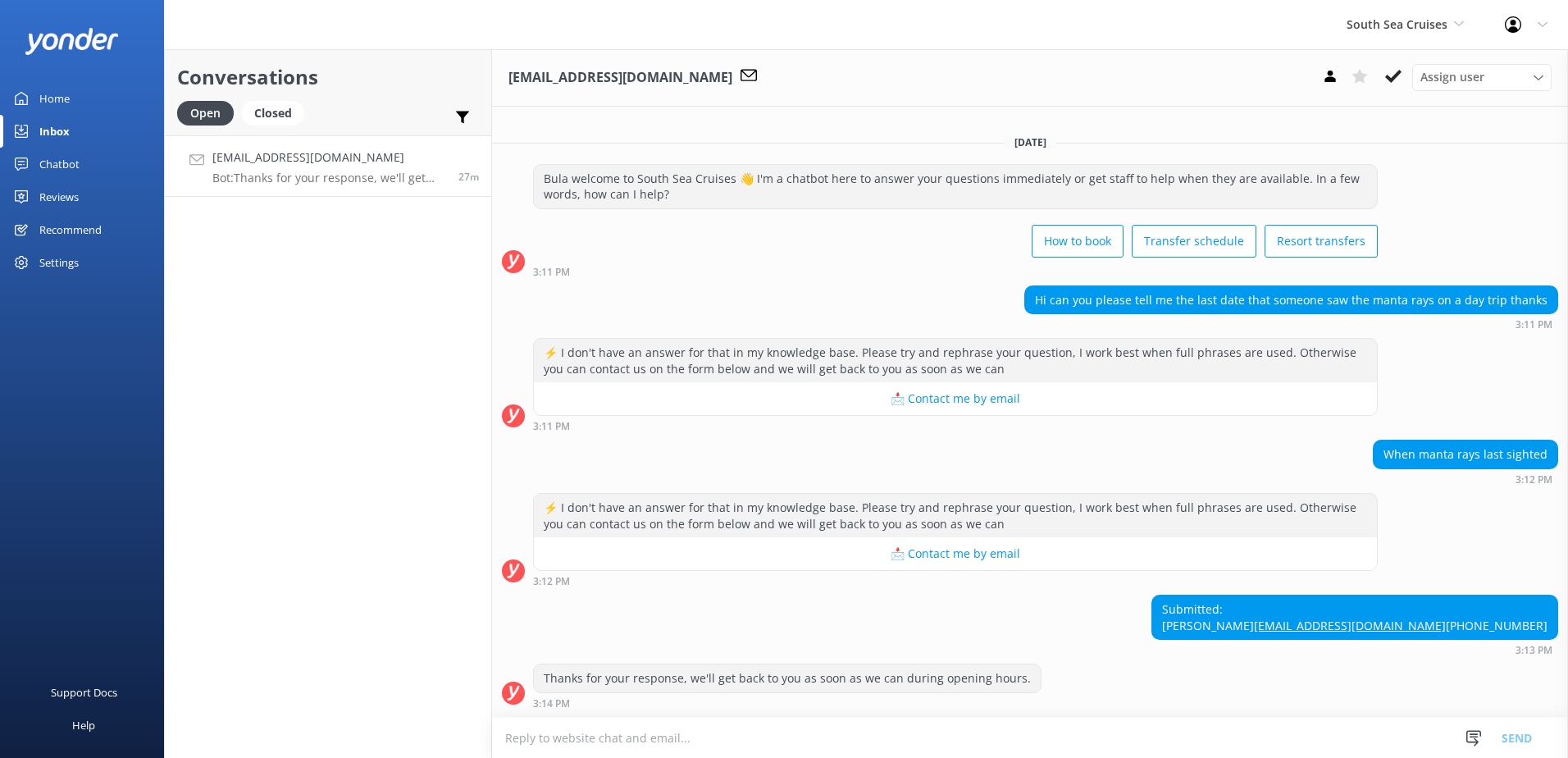
scroll to position [18, 0]
click at [779, 738] on textarea at bounding box center [1030, 738] width 1076 height 40
paste textarea "As Sharks are wild animals, we cannot guarantee sightings"
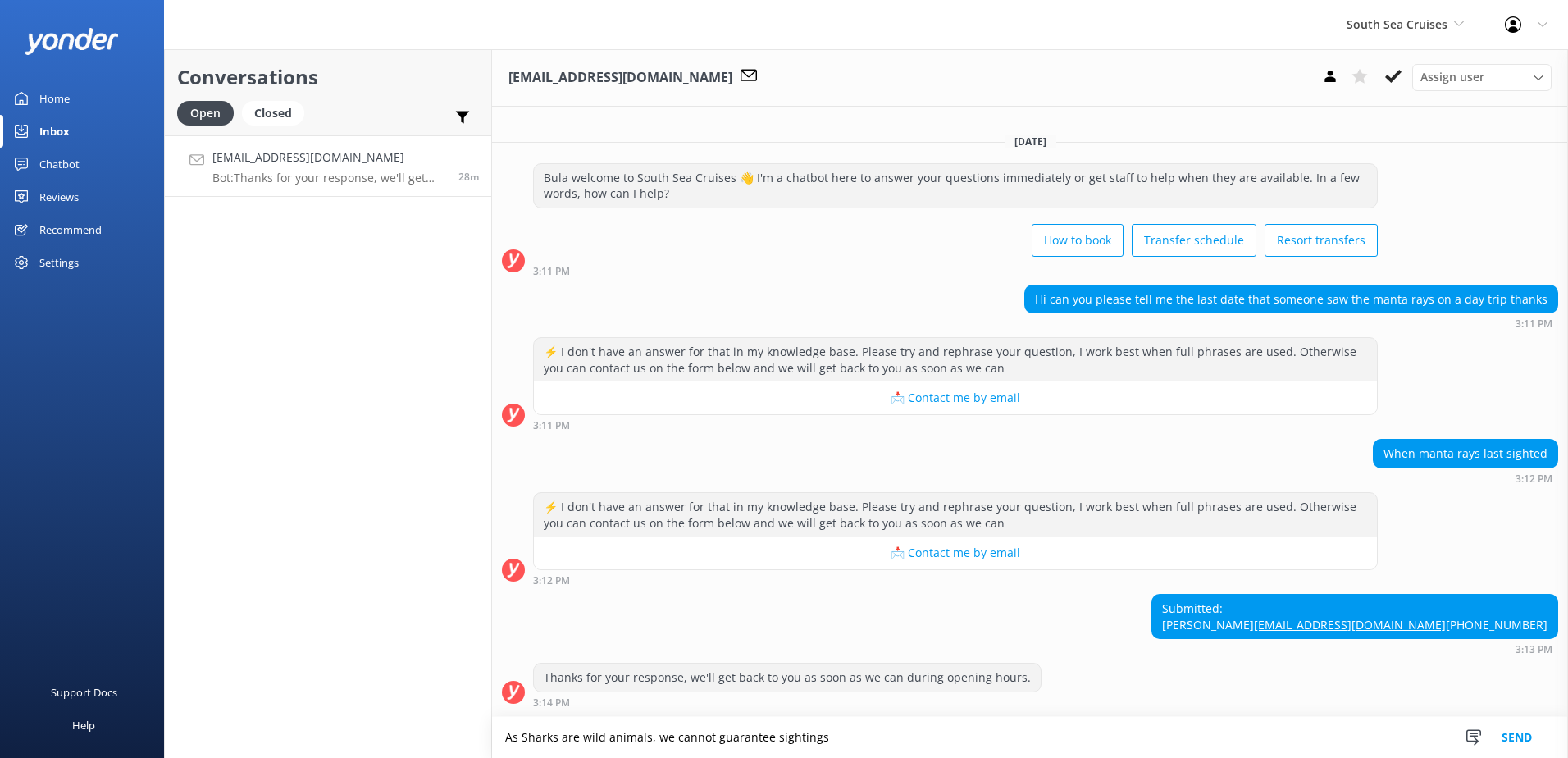
scroll to position [19, 0]
drag, startPoint x: 557, startPoint y: 738, endPoint x: 523, endPoint y: 734, distance: 34.2
click at [523, 734] on textarea "As Sharks are wild animals, we cannot guarantee sightings" at bounding box center [1030, 737] width 1076 height 41
click at [980, 734] on textarea "As Manta rays are wild animals, we cannot guarantee sightings" at bounding box center [1030, 737] width 1076 height 41
type textarea "As Manta rays are wild animals, we cannot guarantee sightings."
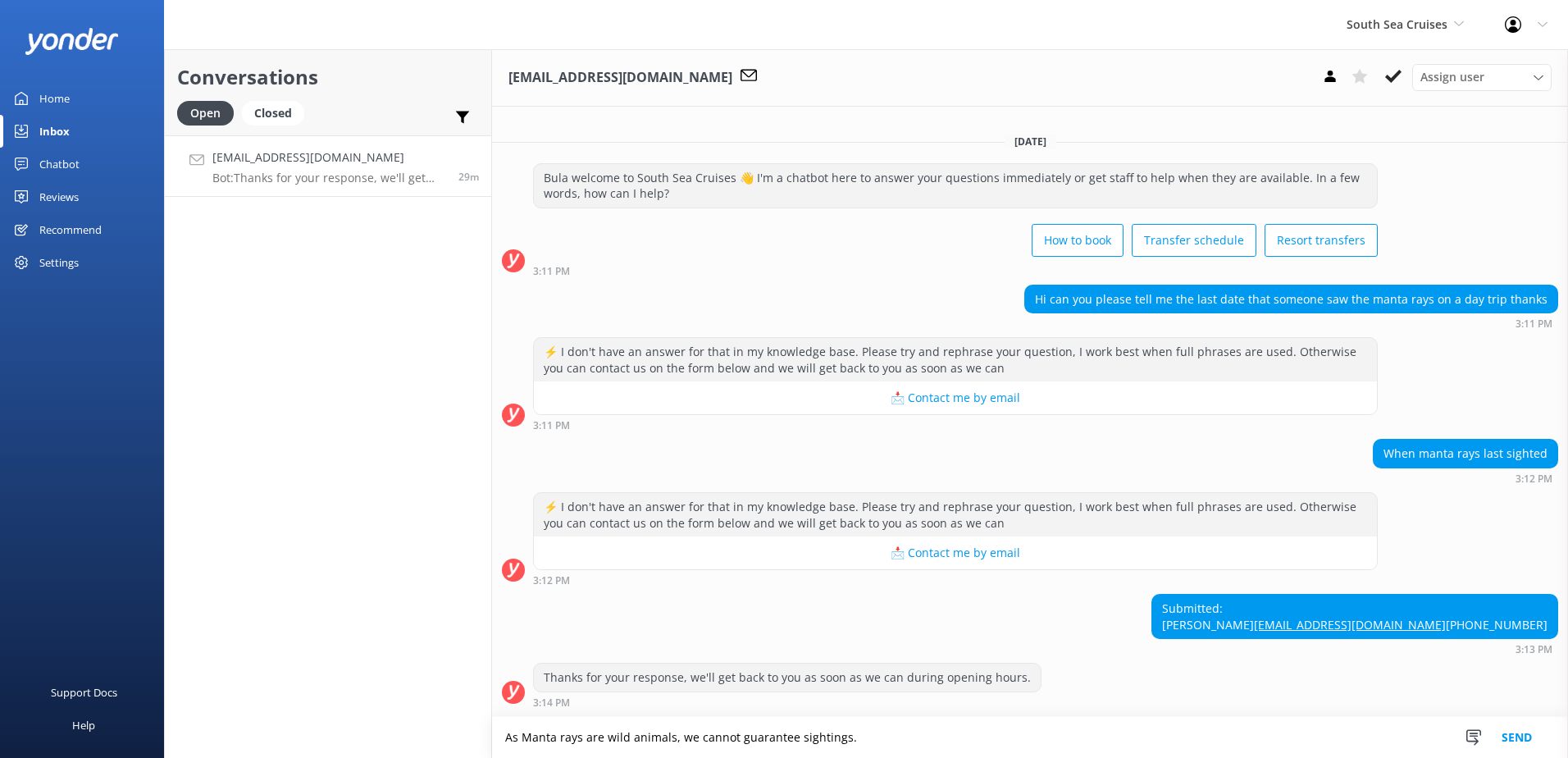
click at [1523, 741] on button "Send" at bounding box center [1516, 737] width 61 height 41
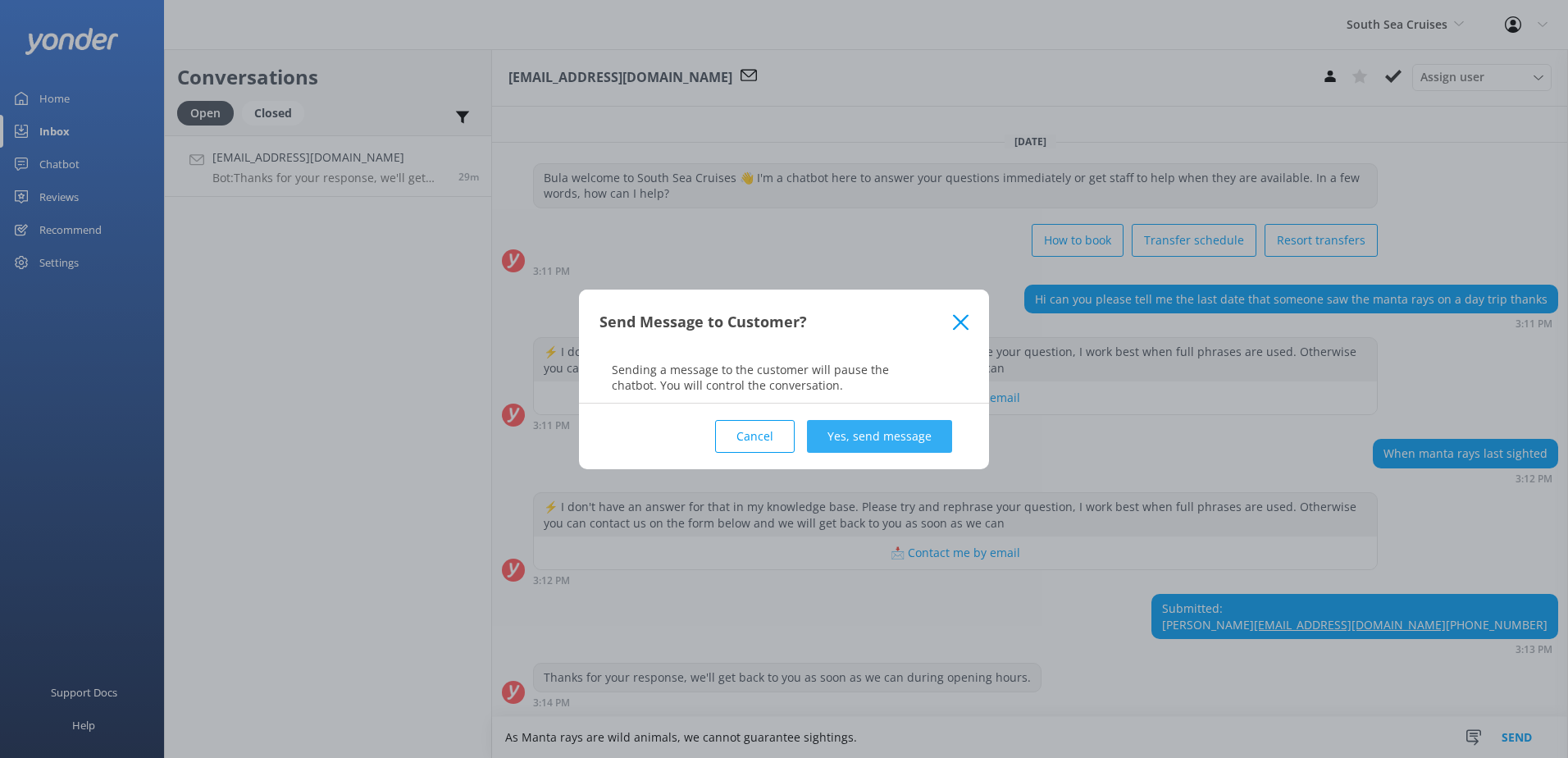
click at [884, 426] on button "Yes, send message" at bounding box center [879, 436] width 145 height 33
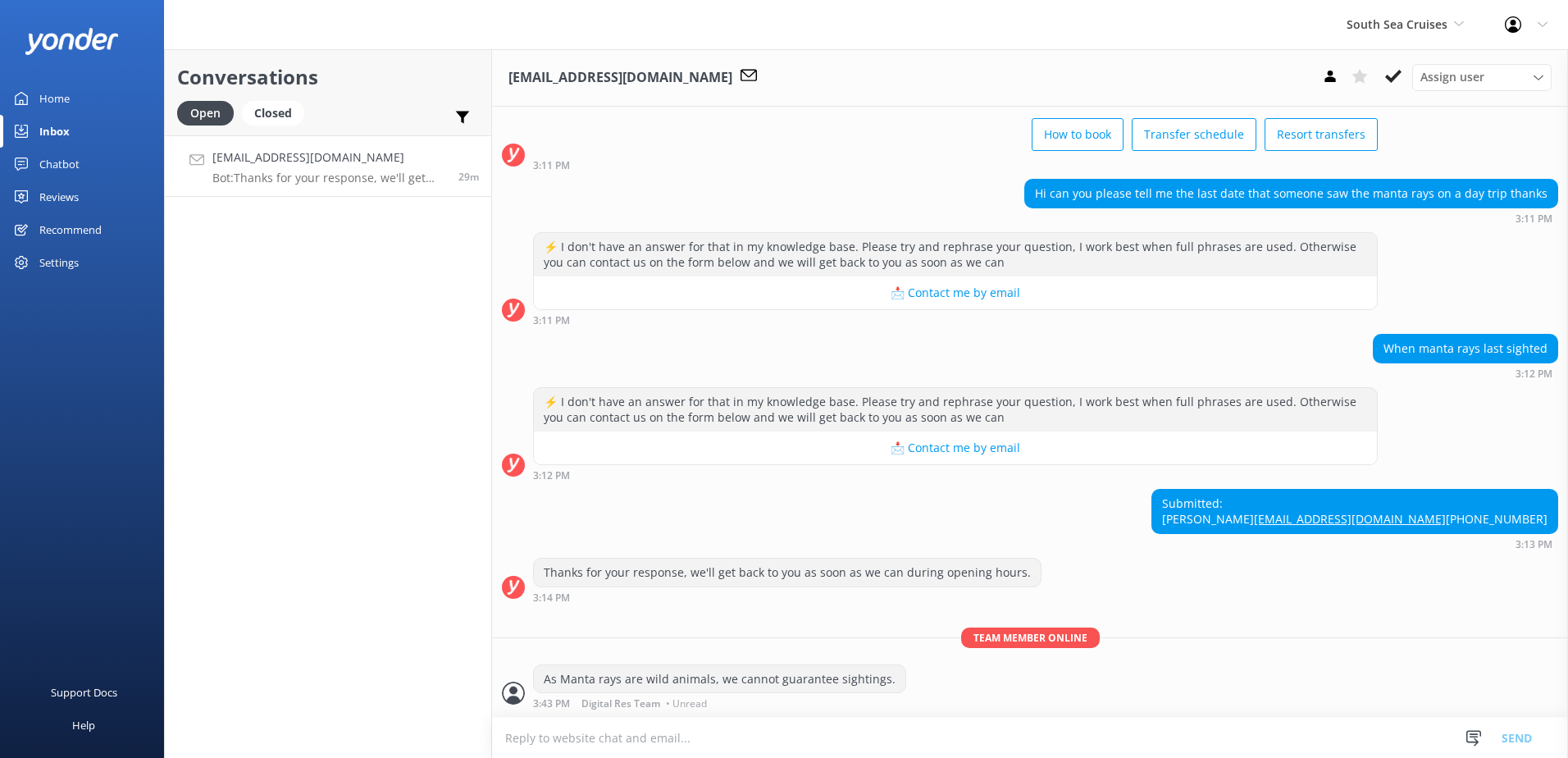
scroll to position [124, 0]
click at [1394, 84] on icon at bounding box center [1393, 76] width 17 height 17
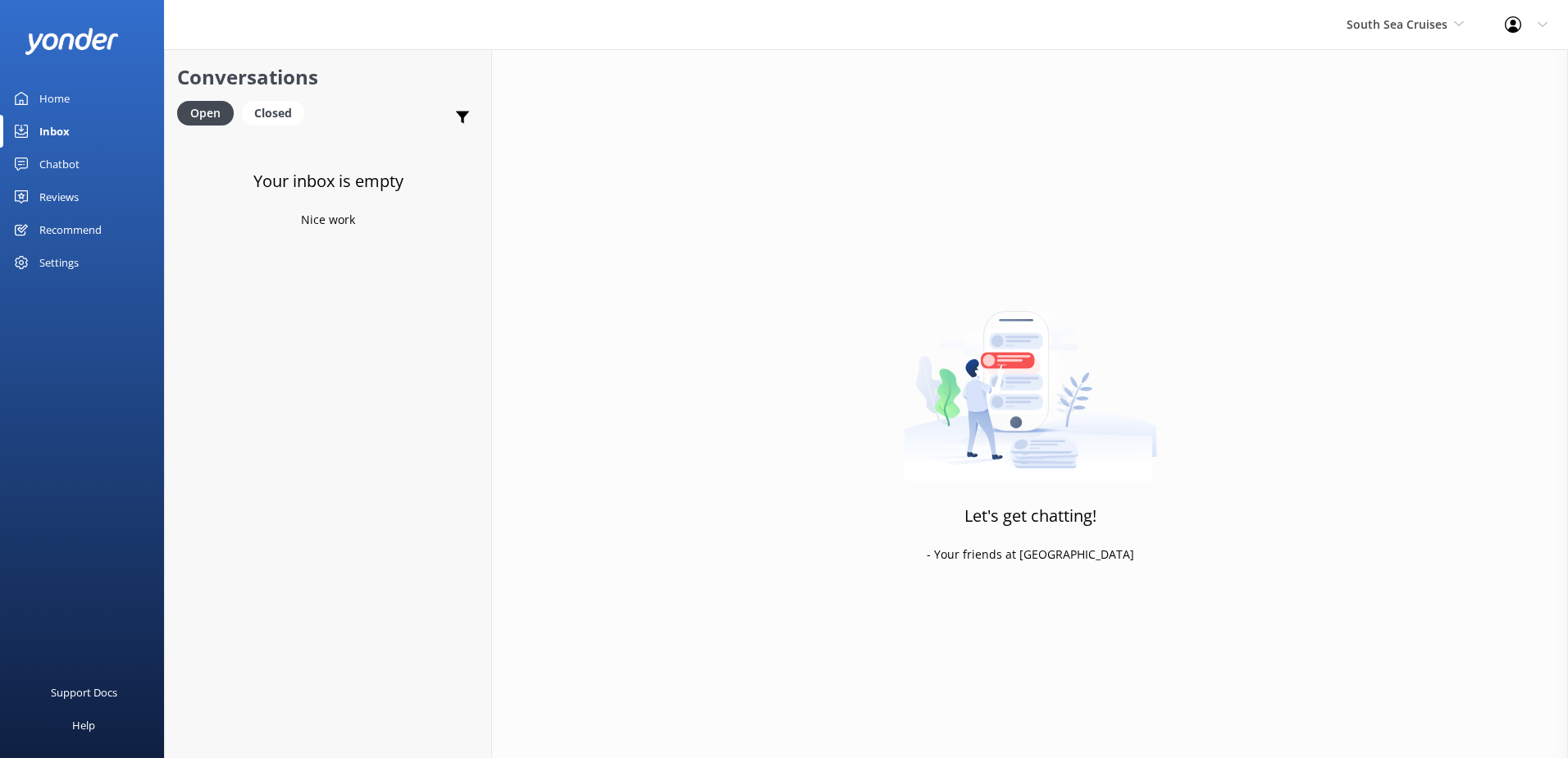
click at [1422, 32] on span "South Sea Cruises" at bounding box center [1405, 24] width 117 height 18
click at [1399, 143] on link "Malamala Beach Club" at bounding box center [1408, 147] width 164 height 39
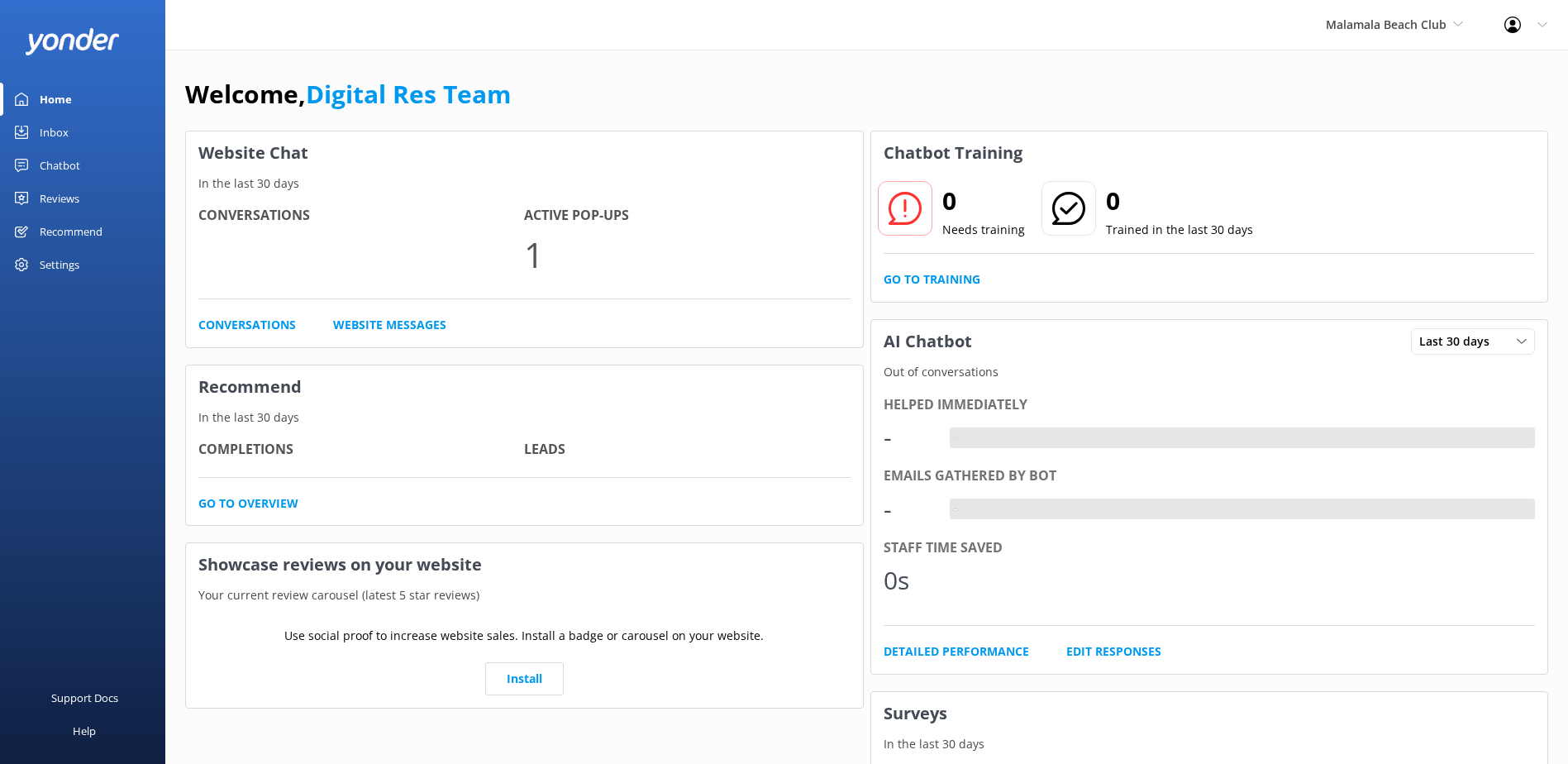
click at [55, 132] on div "Inbox" at bounding box center [54, 132] width 29 height 33
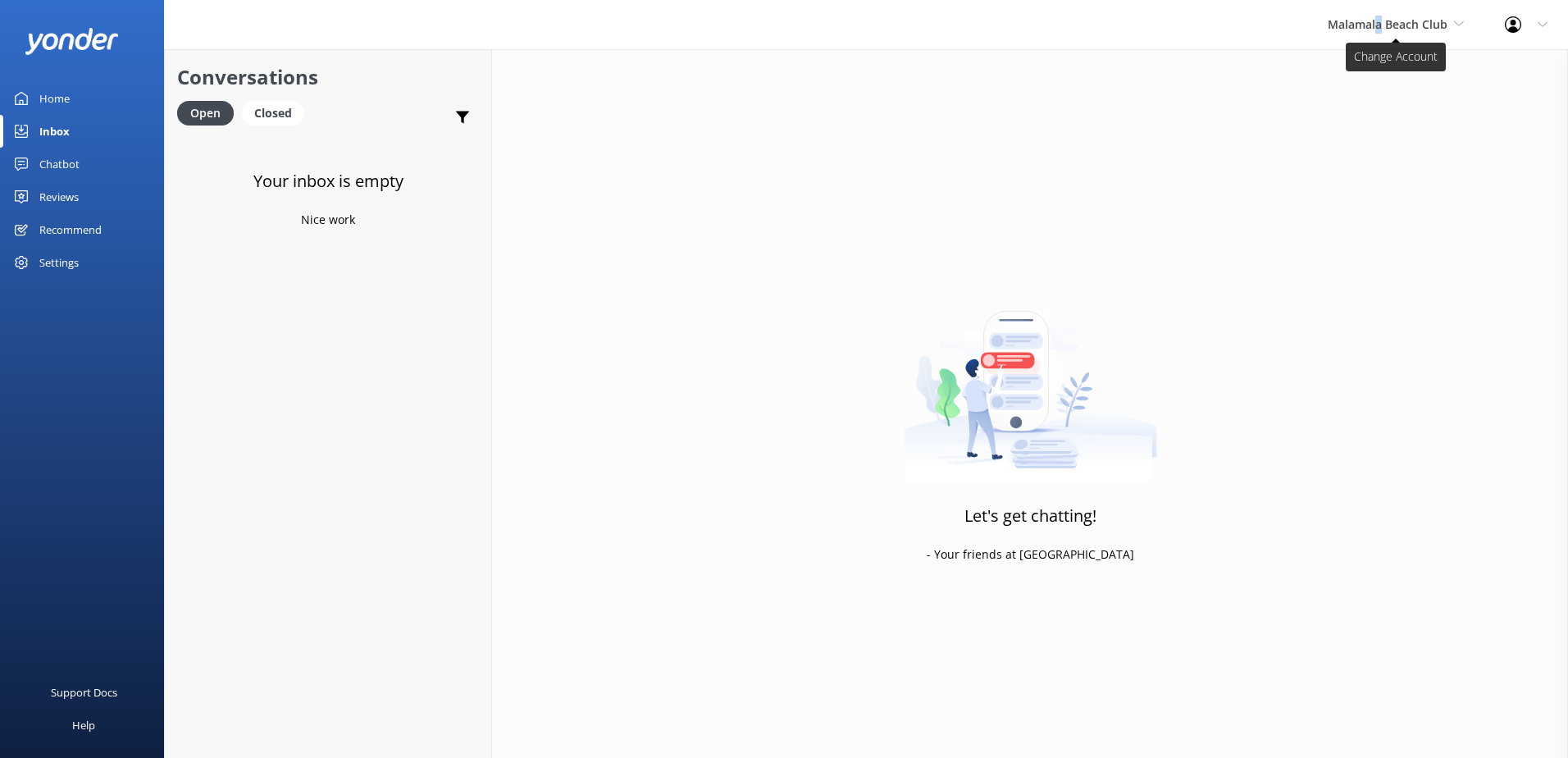
click at [1380, 17] on span "Malamala Beach Club" at bounding box center [1387, 24] width 120 height 16
drag, startPoint x: 1380, startPoint y: 16, endPoint x: 1384, endPoint y: 185, distance: 169.0
click at [1384, 185] on link "Awesome Adventures Fiji" at bounding box center [1390, 186] width 164 height 39
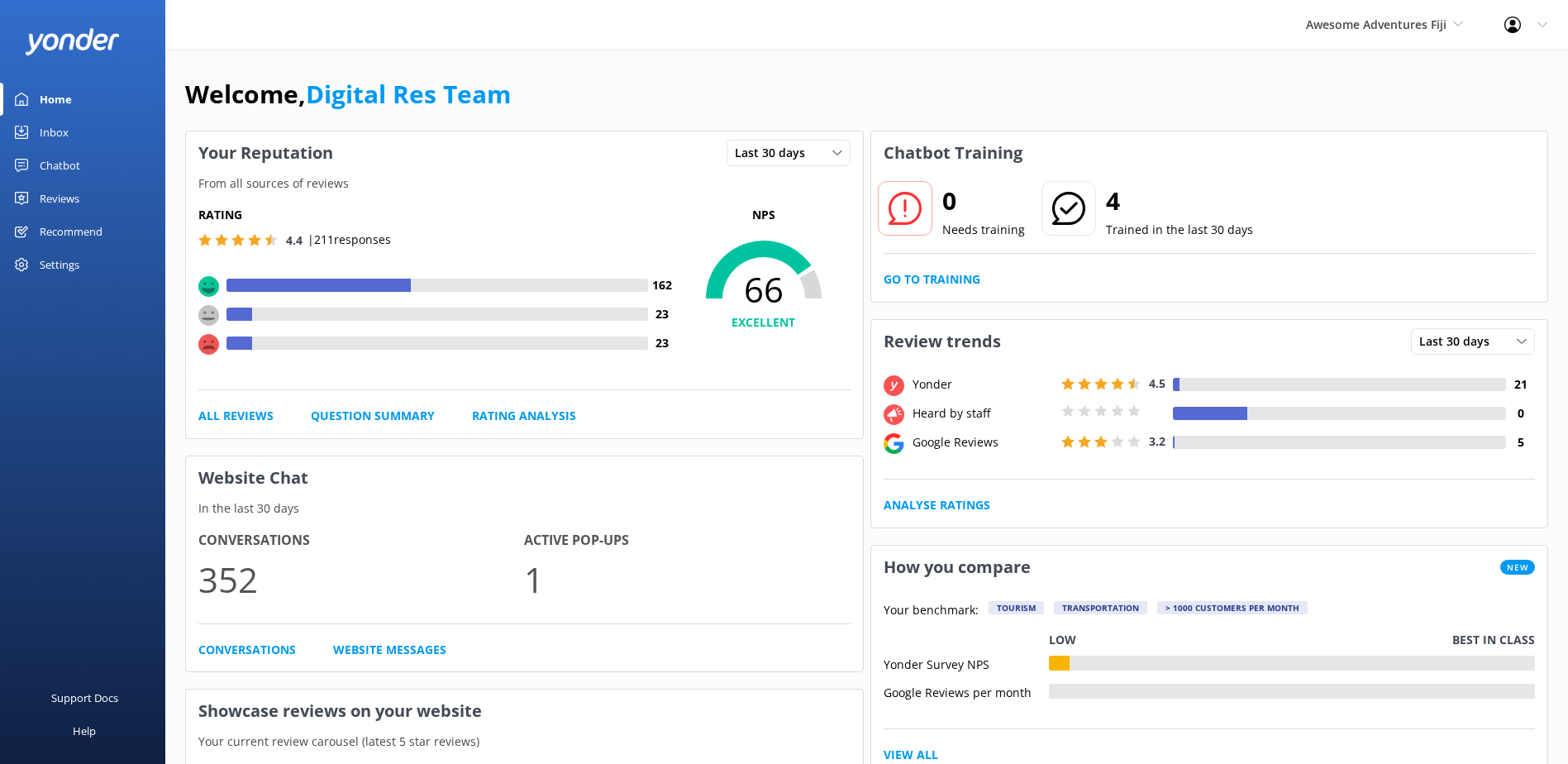
click at [94, 134] on link "Inbox" at bounding box center [83, 132] width 166 height 33
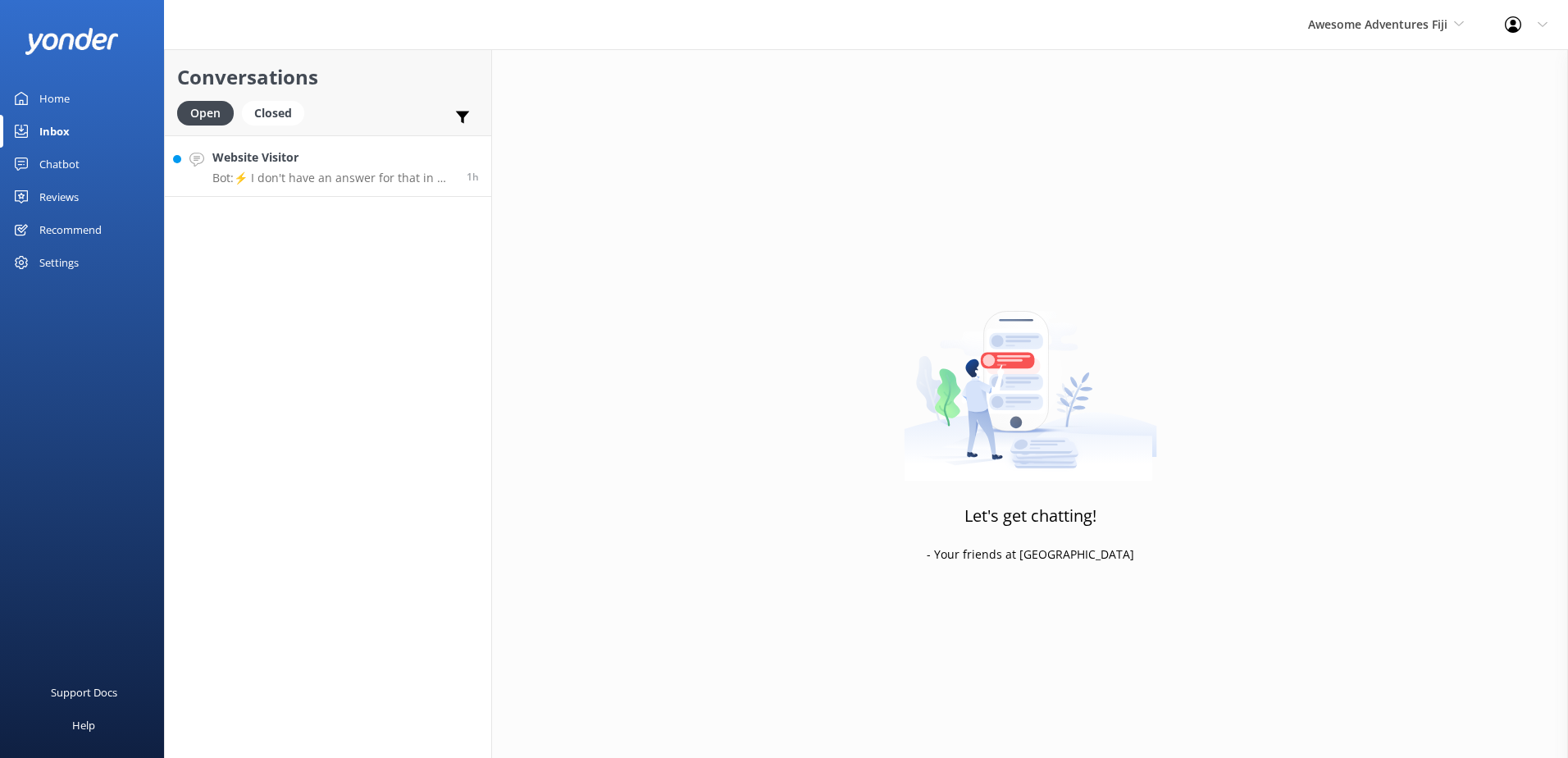
click at [309, 181] on p "Bot: ⚡ I don't have an answer for that in my knowledge base. Please try and rep…" at bounding box center [333, 177] width 242 height 15
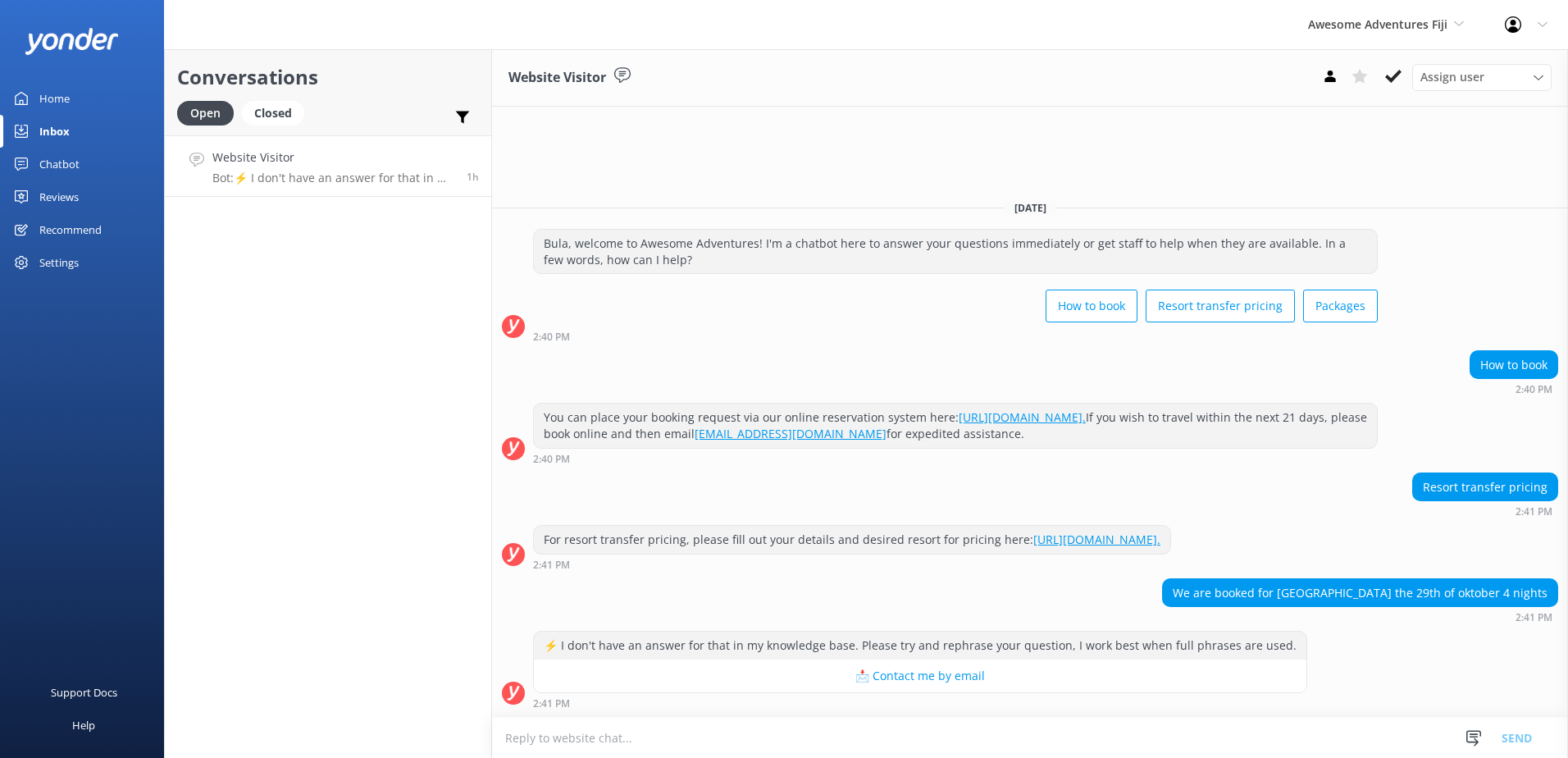
click at [693, 733] on textarea at bounding box center [1030, 738] width 1076 height 40
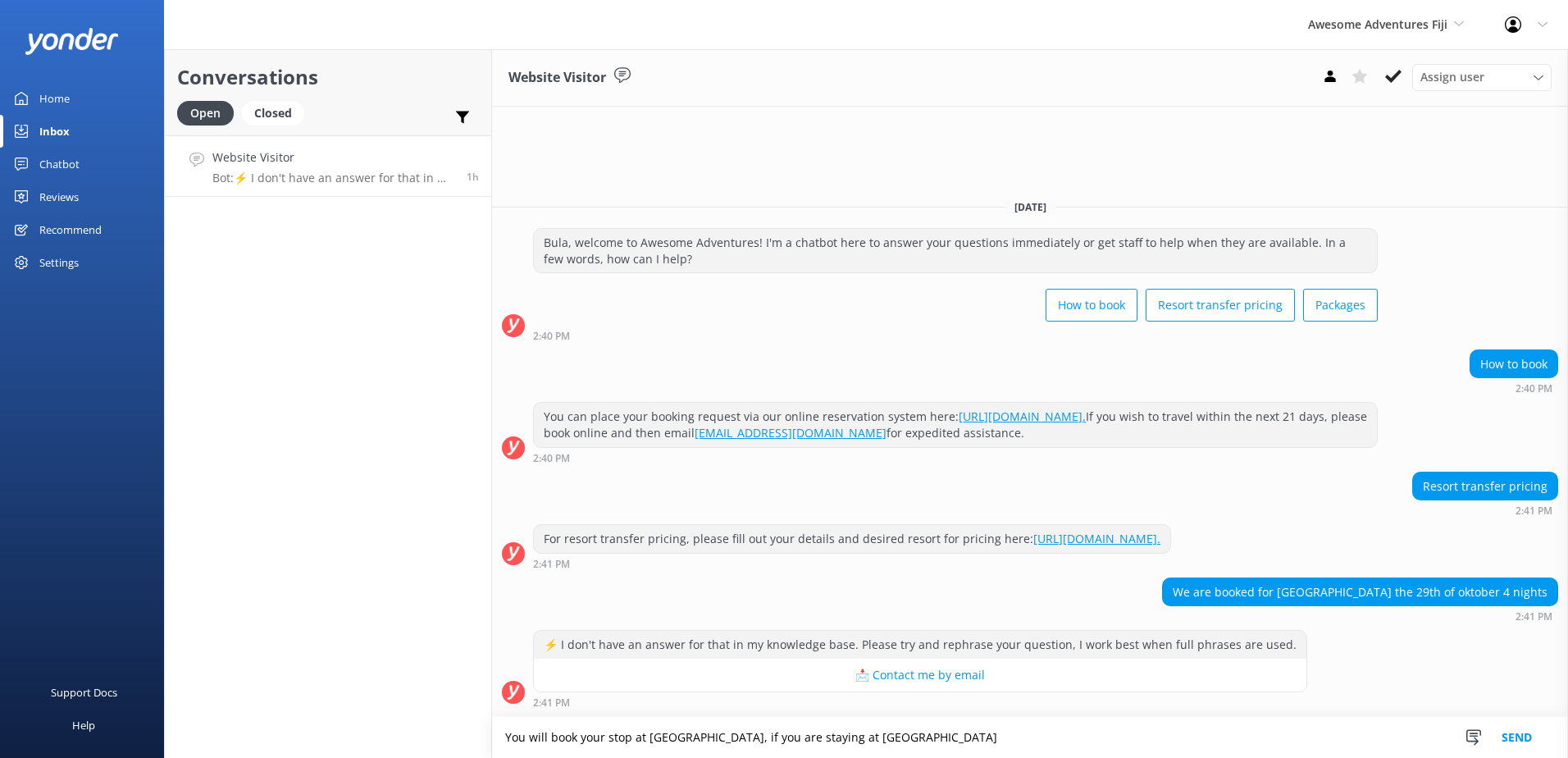
click at [1031, 740] on textarea "You will book your stop at [GEOGRAPHIC_DATA], if you are staying at [GEOGRAPHIC…" at bounding box center [1030, 737] width 1076 height 41
type textarea "You will book your stop at [GEOGRAPHIC_DATA], if you are staying at [GEOGRAPHIC…"
click at [1515, 736] on button "Send" at bounding box center [1516, 737] width 61 height 41
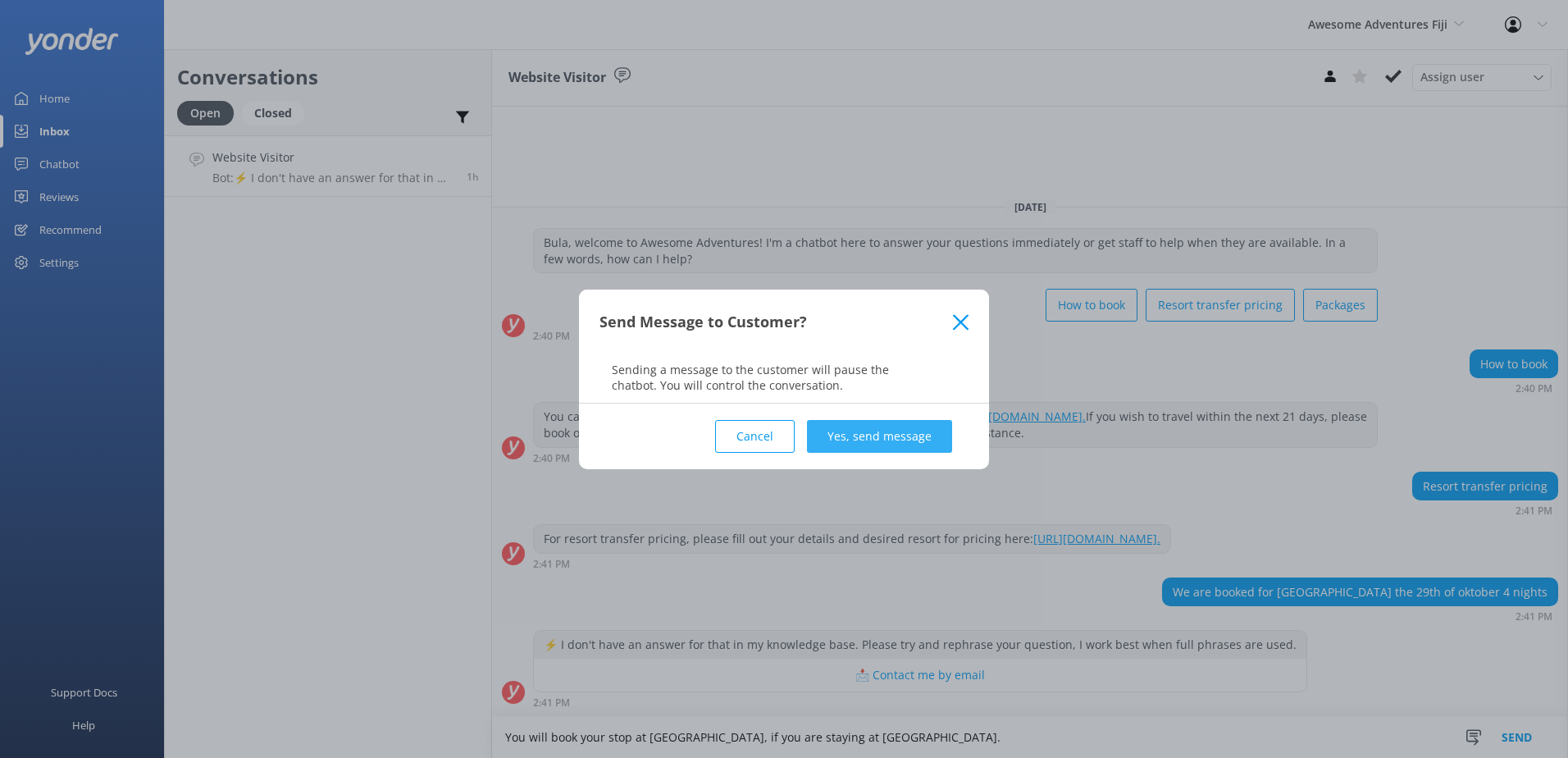
click at [900, 440] on button "Yes, send message" at bounding box center [879, 436] width 145 height 33
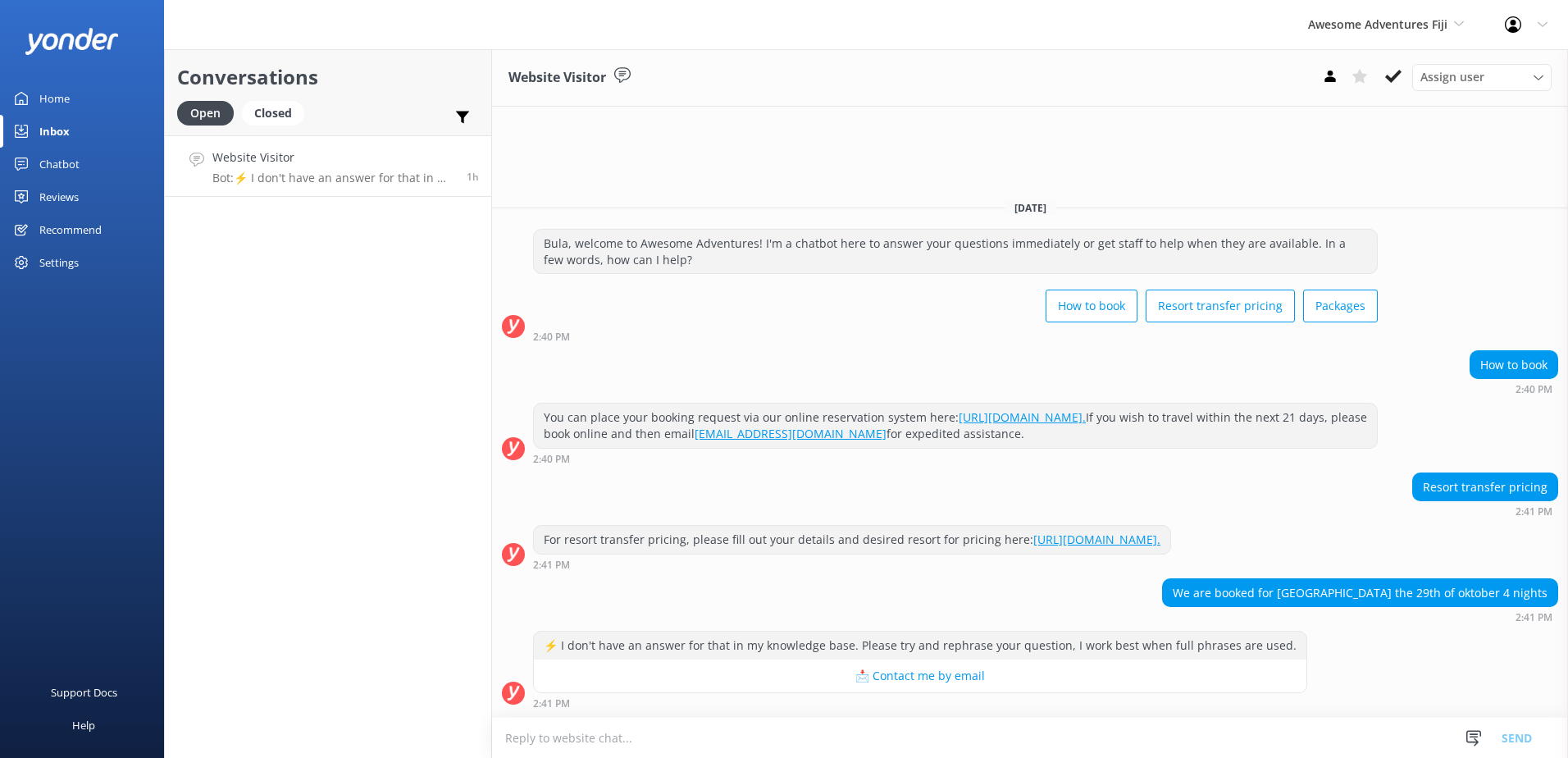
scroll to position [44, 0]
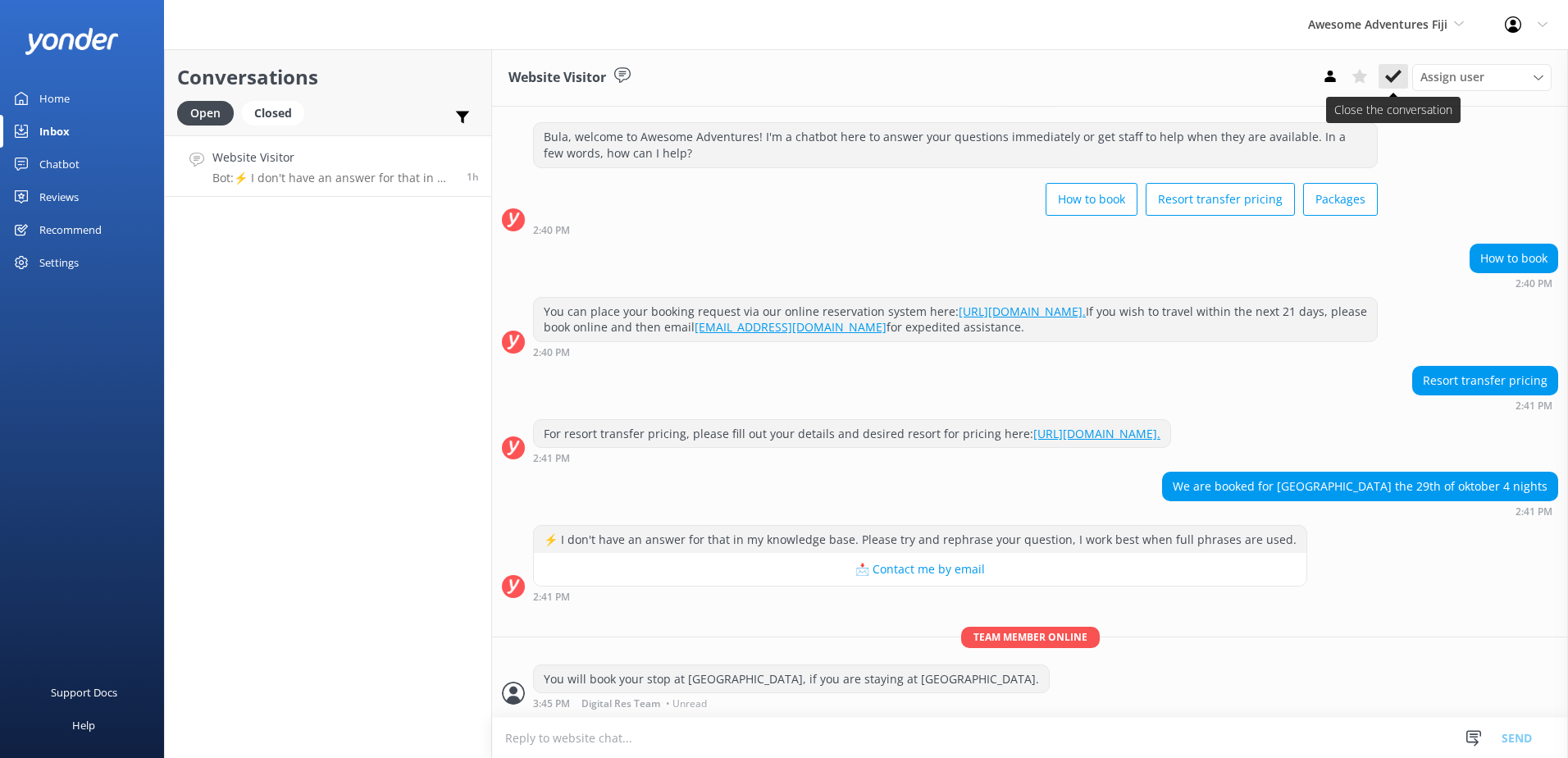
click at [1393, 69] on icon at bounding box center [1393, 76] width 17 height 17
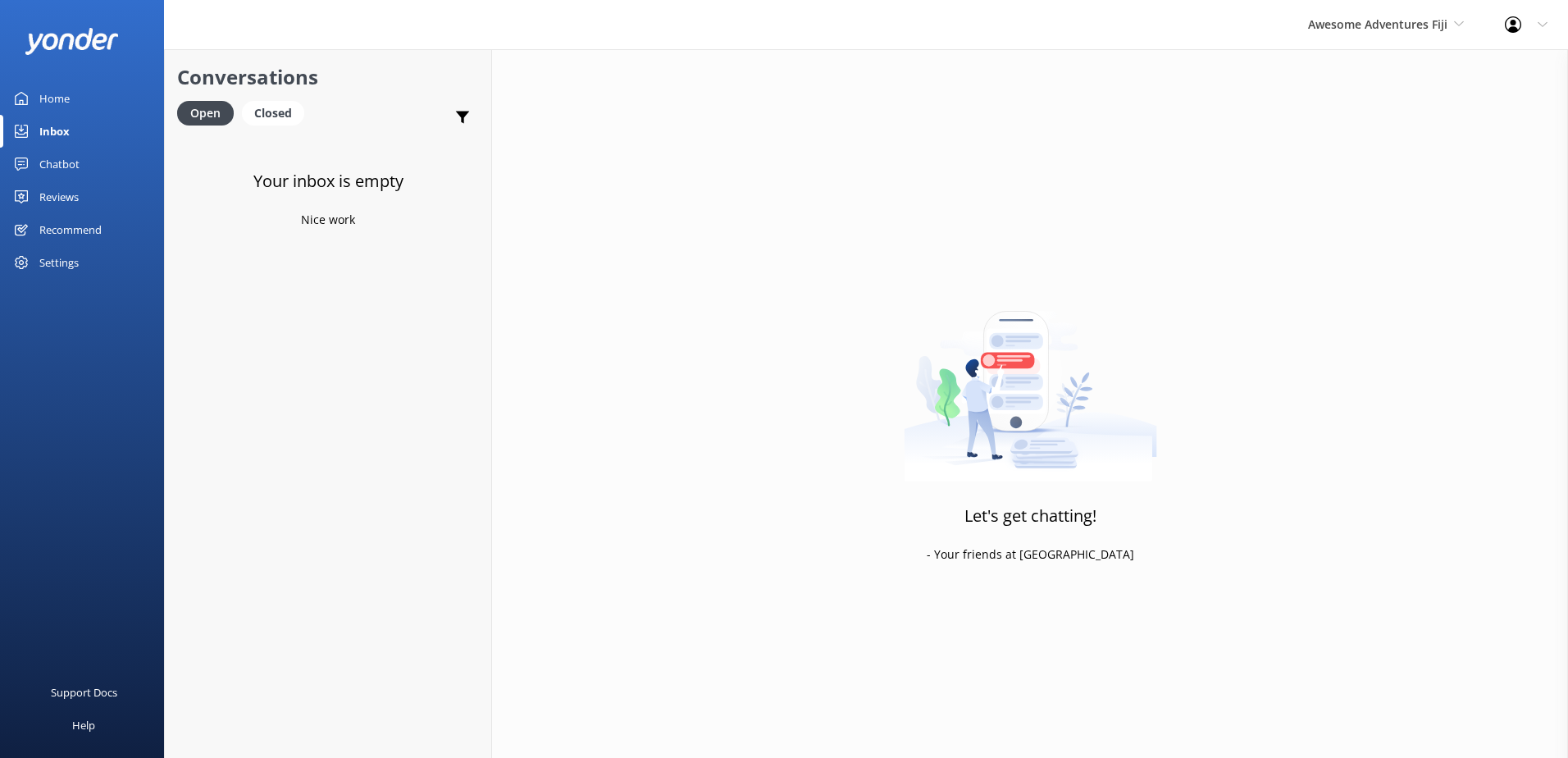
click at [1402, 5] on div "Awesome Adventures Fiji South Sea Sailing South Sea Cruises Malamala Beach Club…" at bounding box center [1385, 24] width 197 height 49
click at [1357, 219] on link "Blue Lagoon Cruises" at bounding box center [1370, 226] width 164 height 39
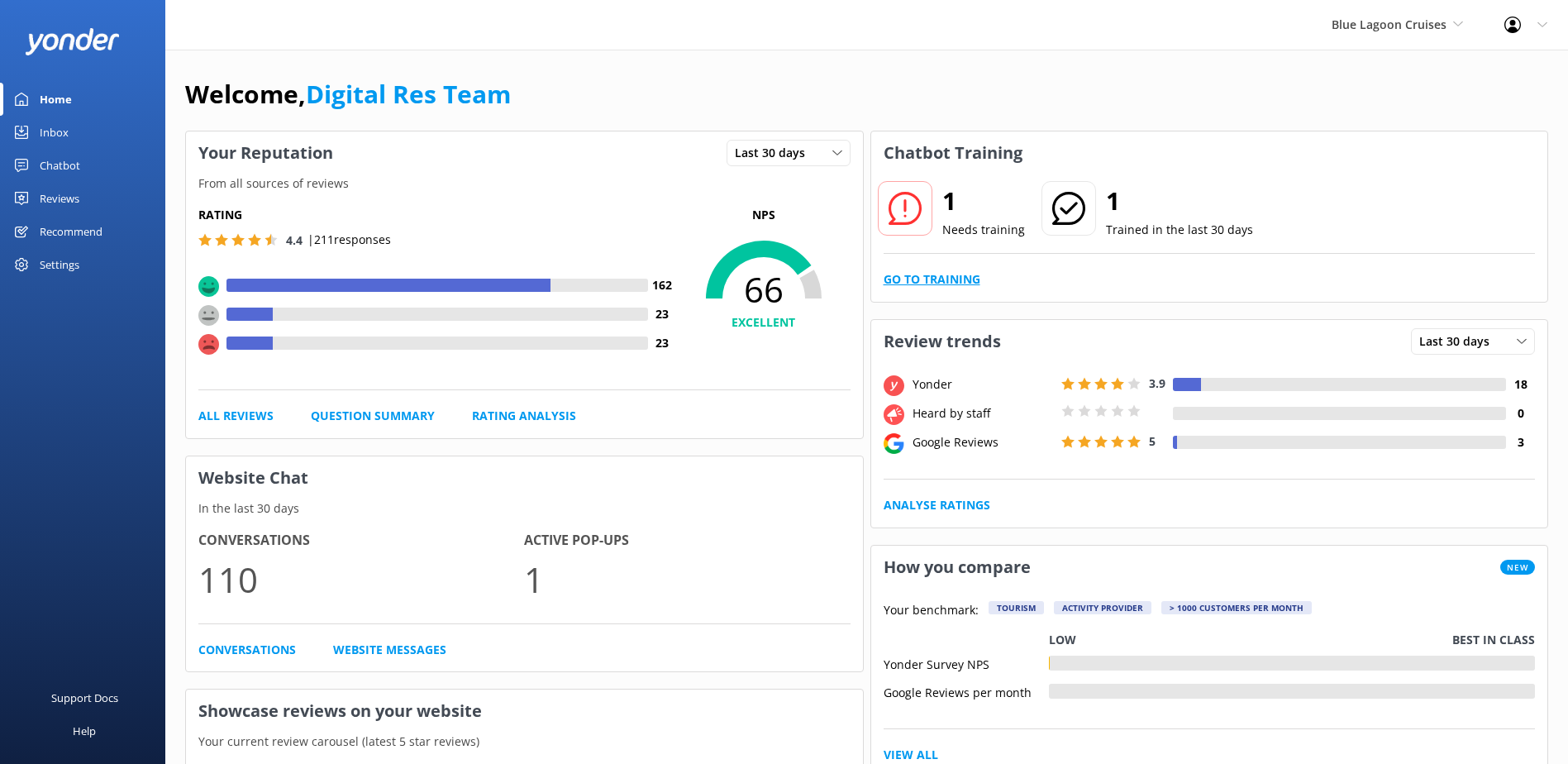
click at [953, 276] on link "Go to Training" at bounding box center [932, 279] width 97 height 19
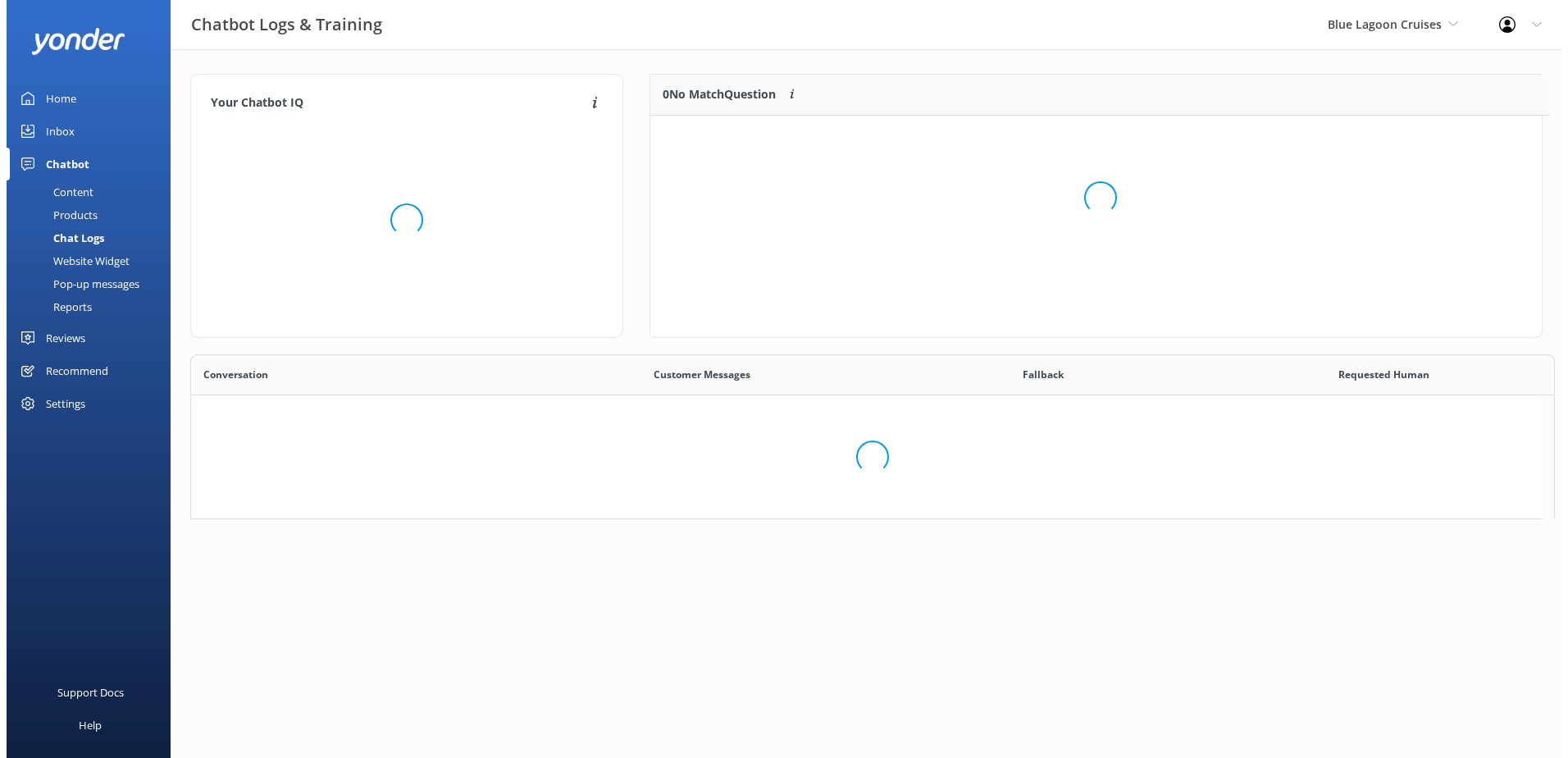
scroll to position [193, 878]
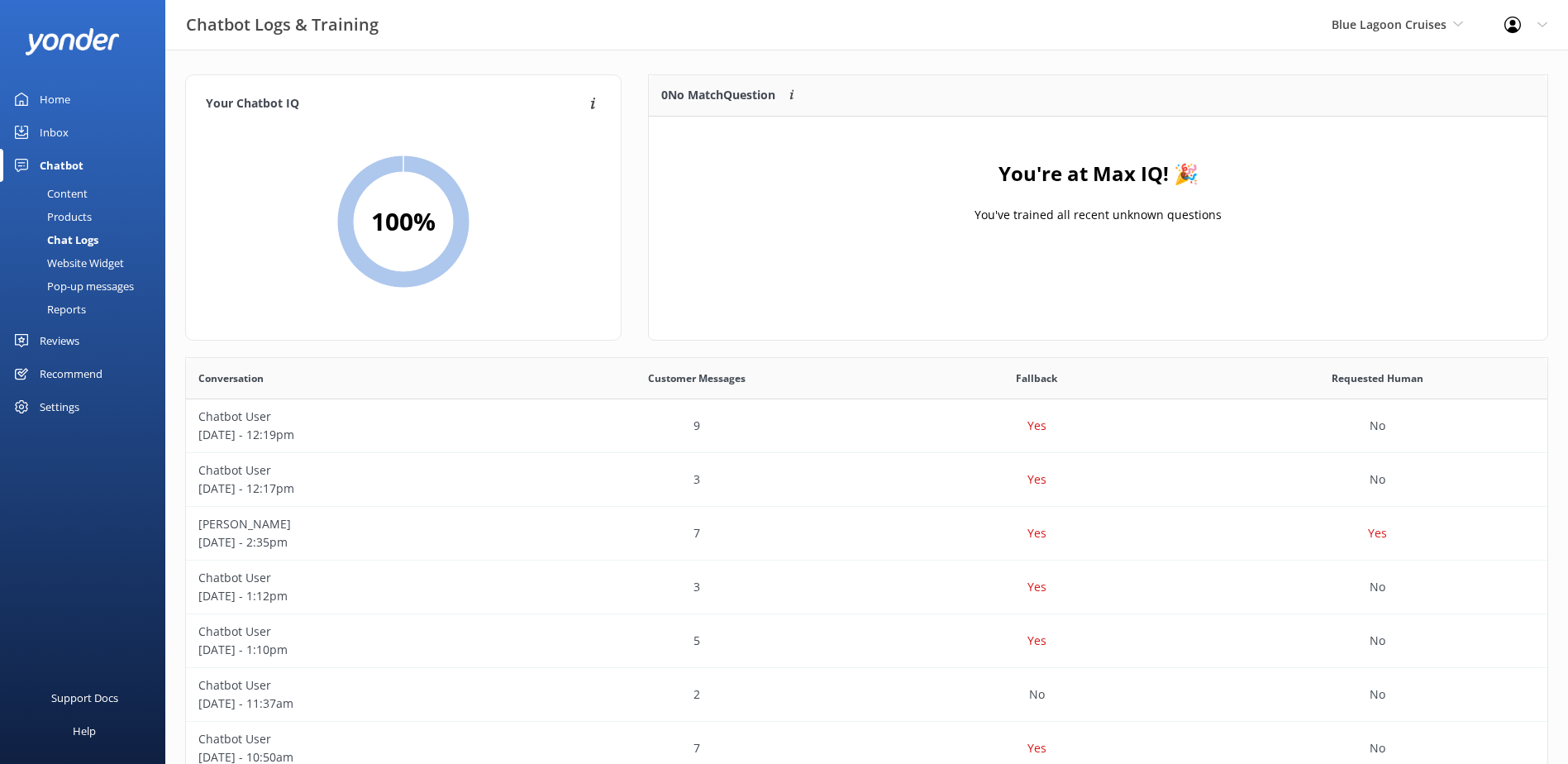
click at [89, 141] on link "Inbox" at bounding box center [83, 132] width 166 height 33
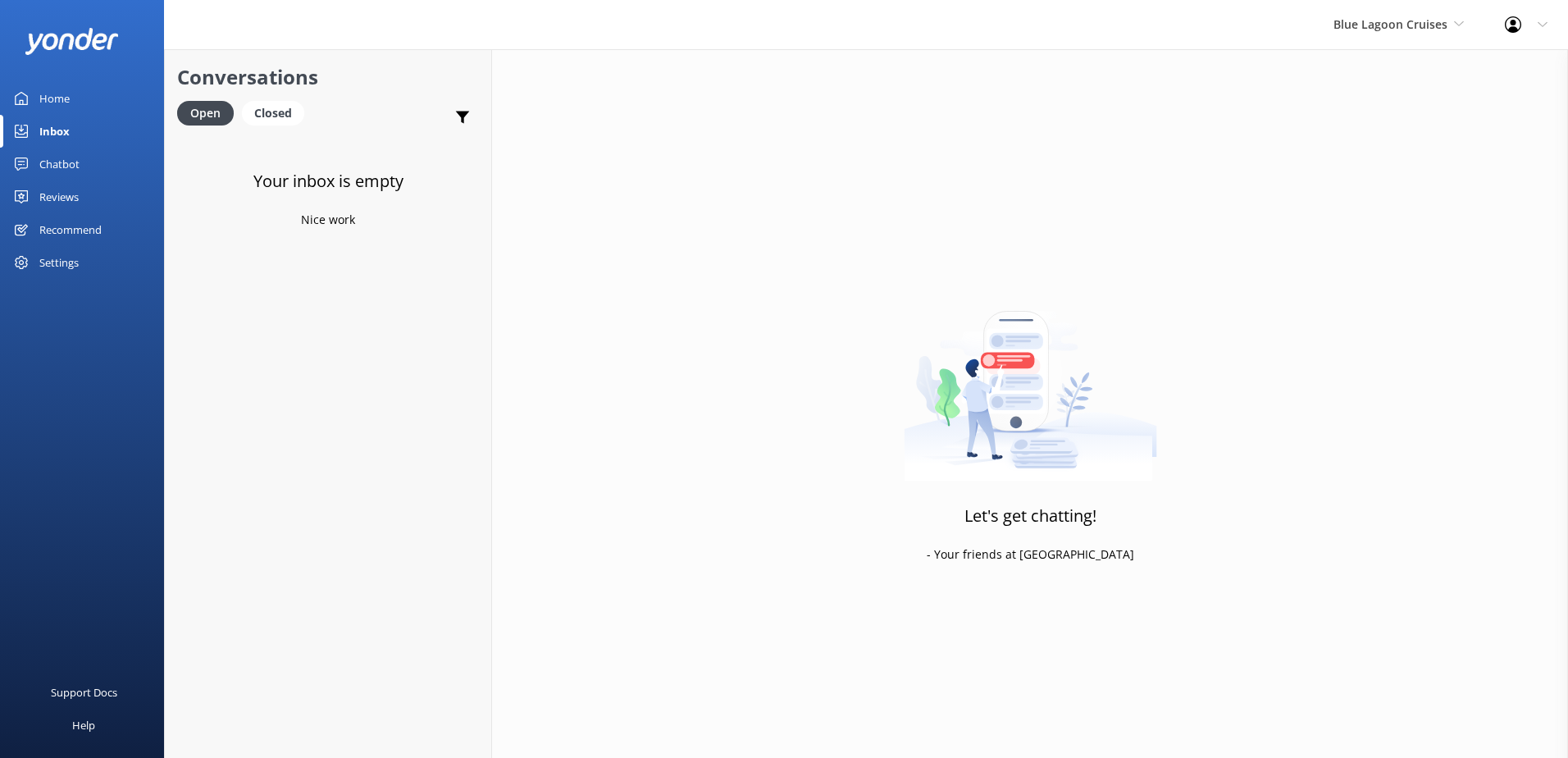
click at [328, 247] on div "Your inbox is empty Nice work" at bounding box center [328, 514] width 326 height 758
